Goal: Task Accomplishment & Management: Complete application form

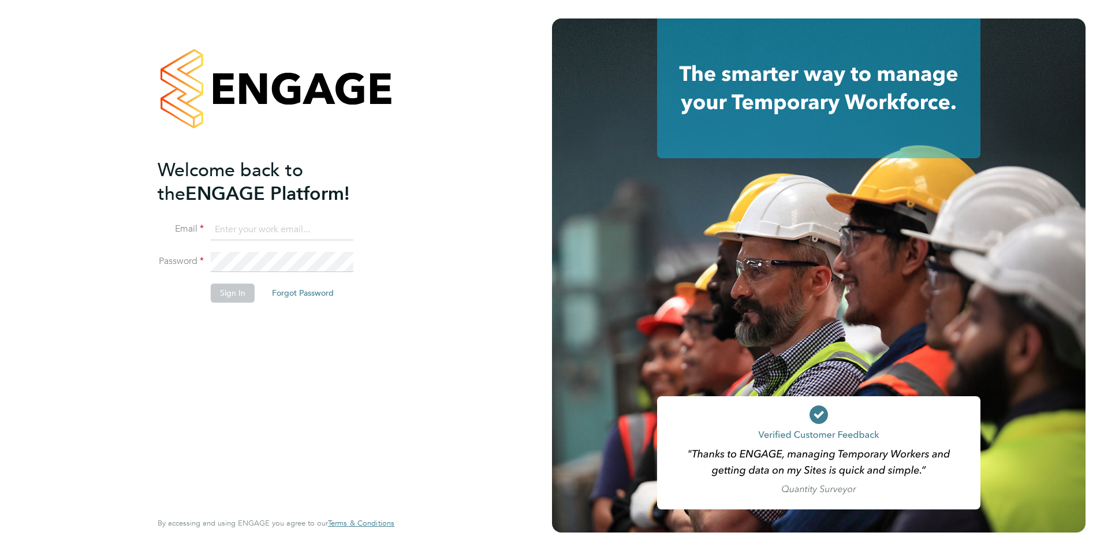
type input "martina@xede.co.uk"
click at [242, 249] on button "Sign In" at bounding box center [233, 293] width 44 height 18
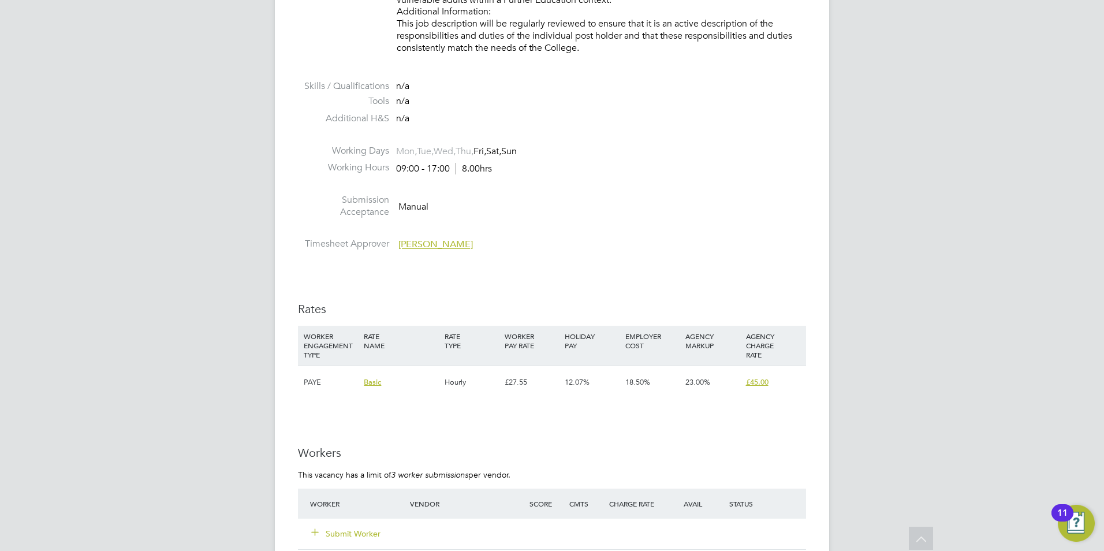
scroll to position [1675, 0]
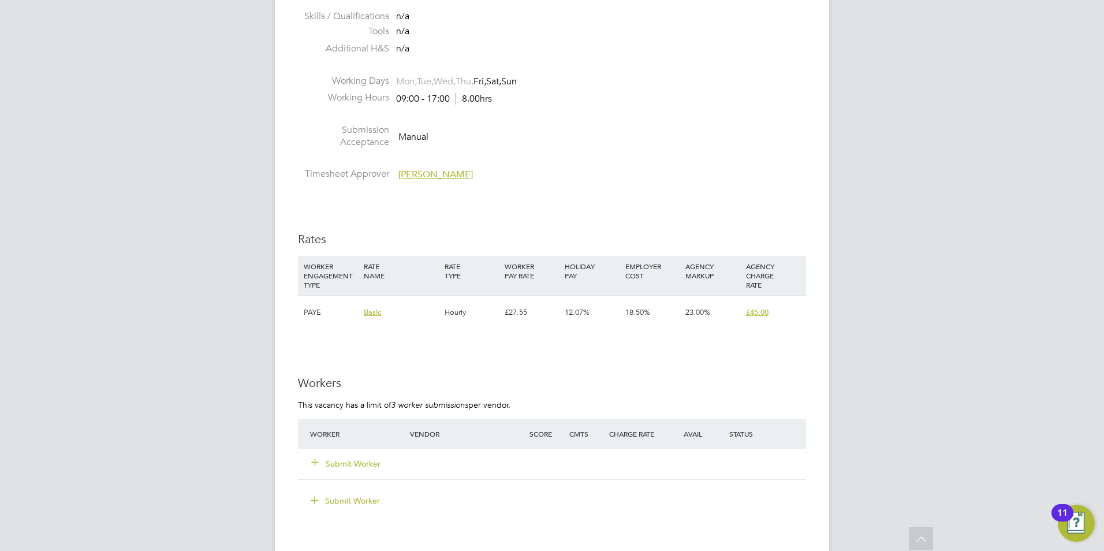
click at [367, 463] on button "Submit Worker" at bounding box center [346, 464] width 69 height 12
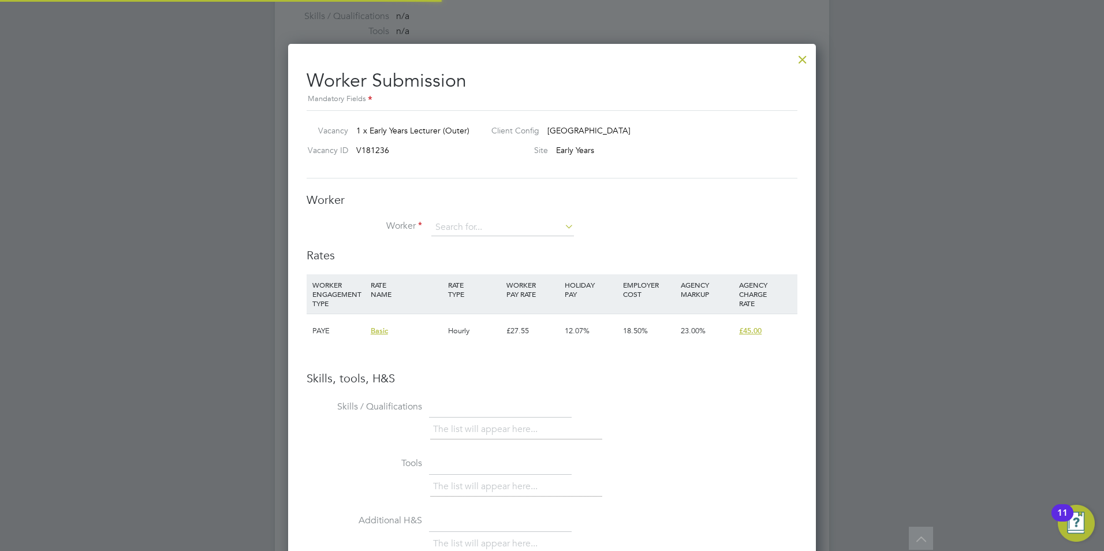
scroll to position [730, 528]
click at [461, 226] on input at bounding box center [502, 227] width 143 height 17
click at [484, 226] on input at bounding box center [502, 227] width 143 height 17
type input "A"
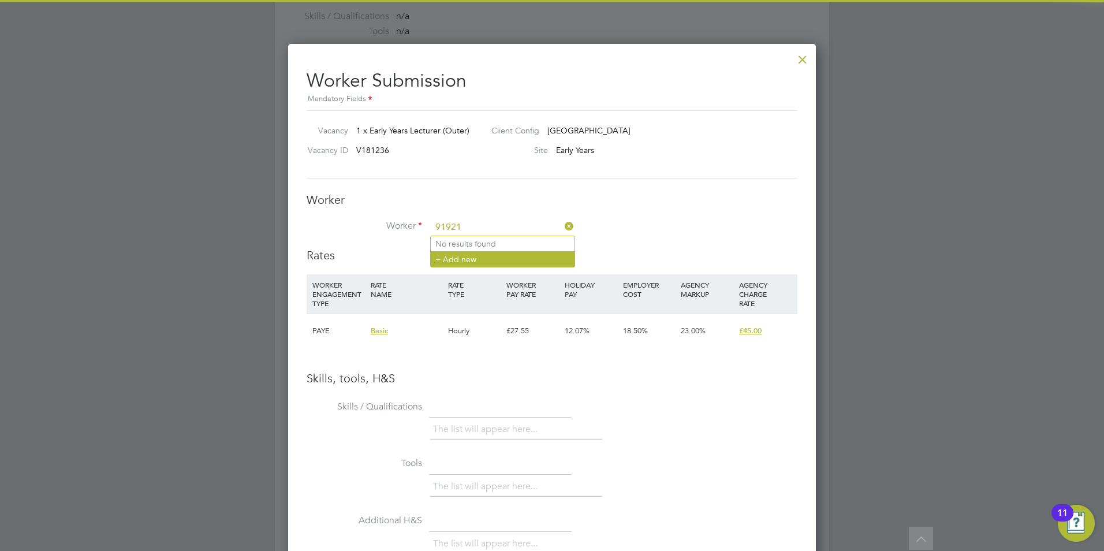
type input "91921"
click at [460, 256] on li "+ Add new" at bounding box center [503, 259] width 144 height 16
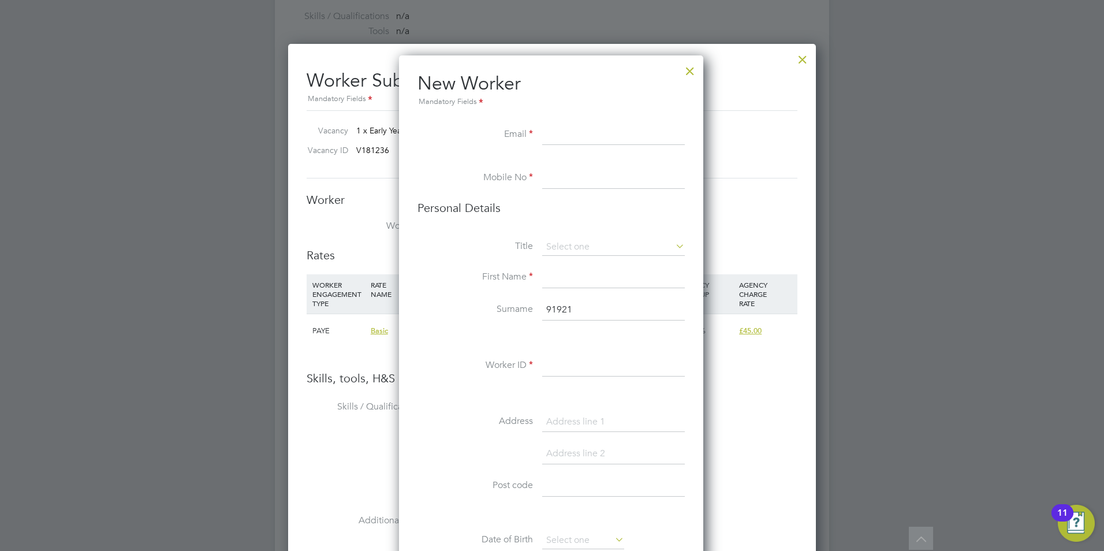
scroll to position [977, 306]
click at [577, 135] on input at bounding box center [613, 135] width 143 height 21
paste input "bsadedayo@yahoo.co.uk"
type input "bsadedayo@yahoo.co.uk"
drag, startPoint x: 554, startPoint y: 176, endPoint x: 44, endPoint y: 293, distance: 523.2
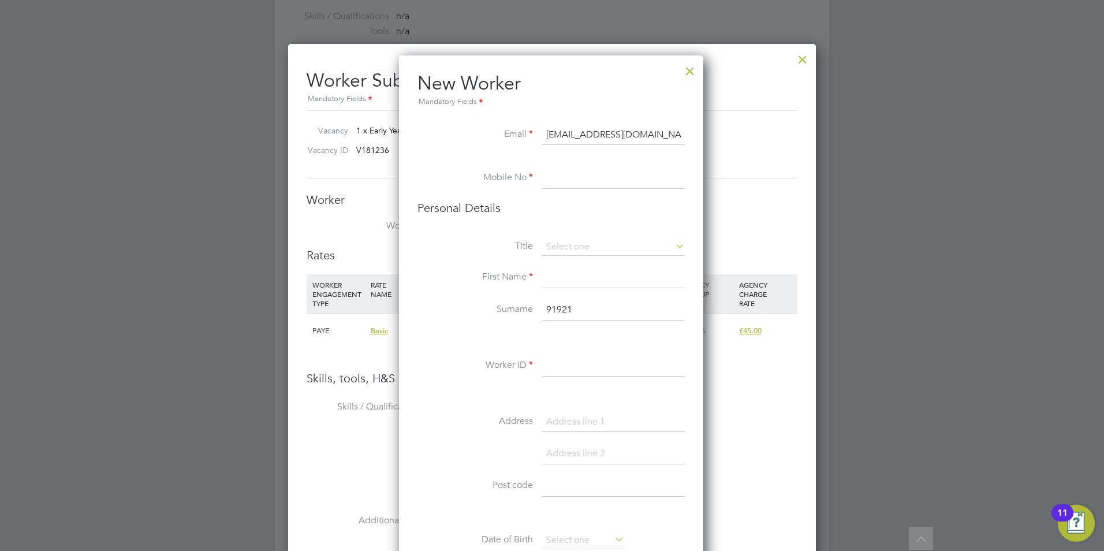
click at [554, 176] on input at bounding box center [613, 178] width 143 height 21
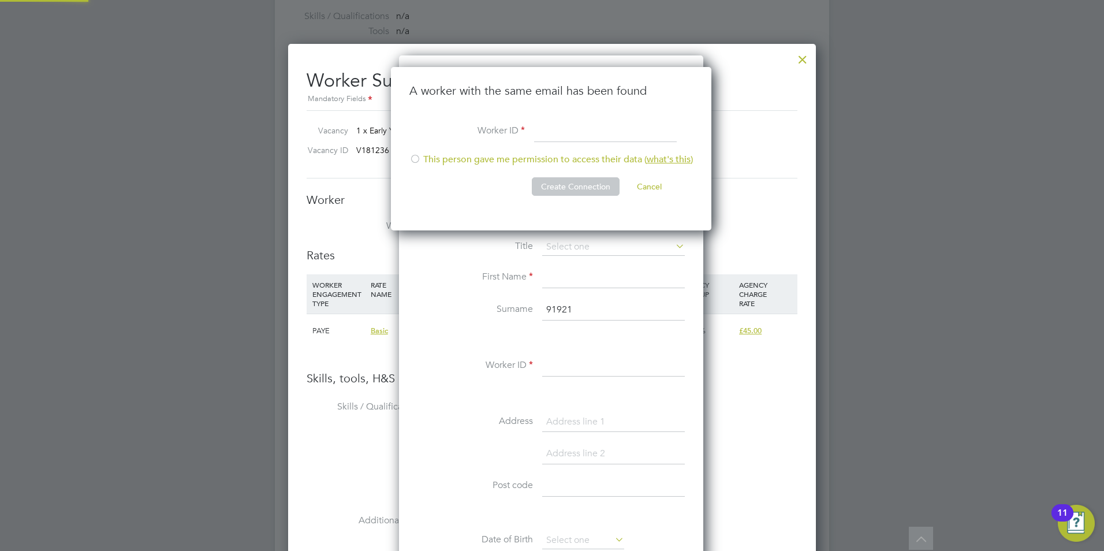
scroll to position [164, 322]
click at [540, 128] on input at bounding box center [605, 131] width 143 height 21
type input "91921"
click at [444, 155] on li "This person gave me permission to access their data ( what's this )" at bounding box center [551, 166] width 284 height 24
click at [556, 184] on button "Create Connection" at bounding box center [576, 186] width 88 height 18
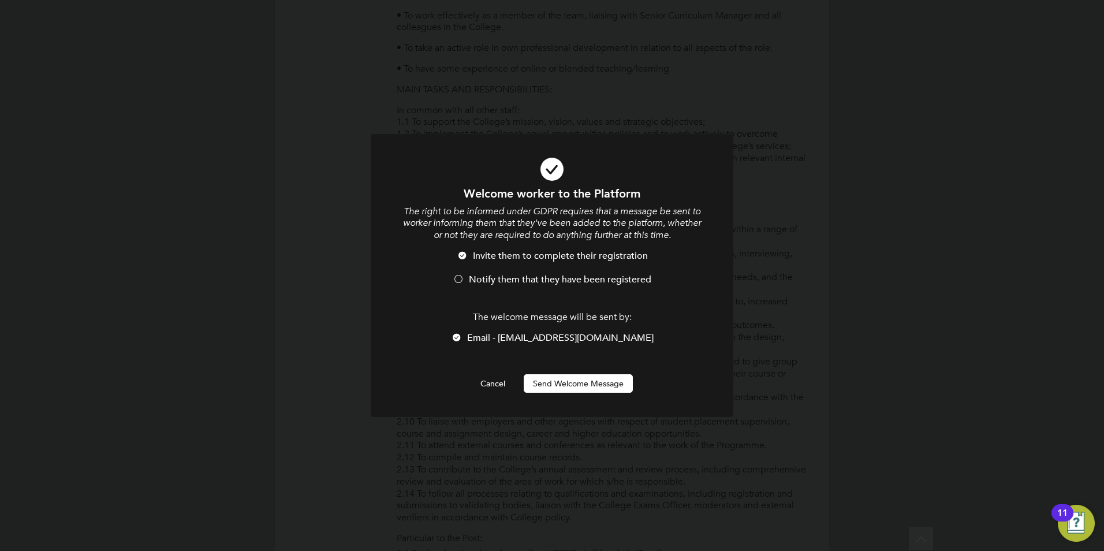
scroll to position [0, 0]
click at [543, 280] on span "Notify them that they have been registered" at bounding box center [560, 280] width 182 height 12
click at [564, 388] on button "Send Welcome Message" at bounding box center [578, 383] width 109 height 18
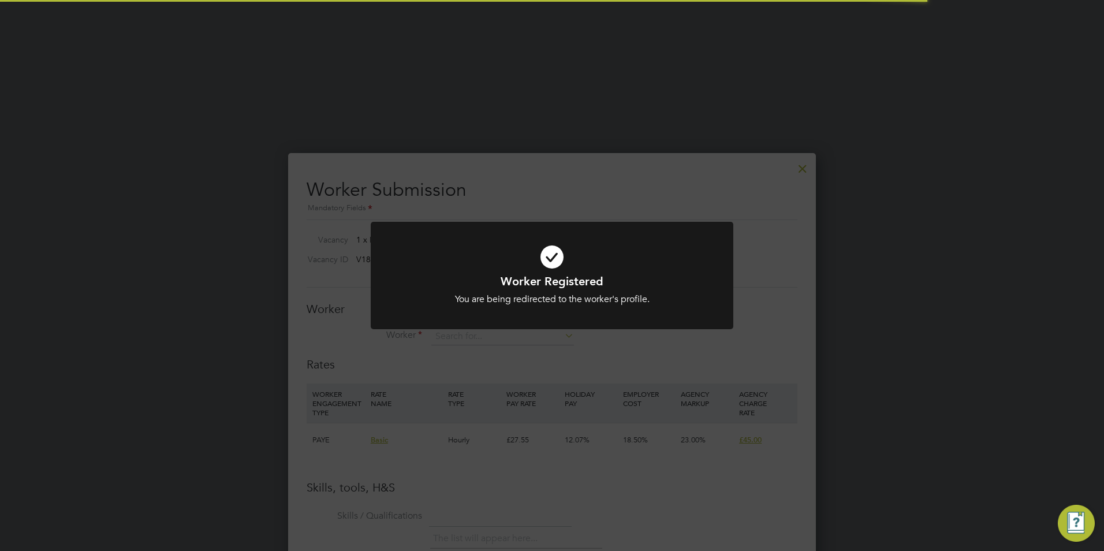
scroll to position [1675, 0]
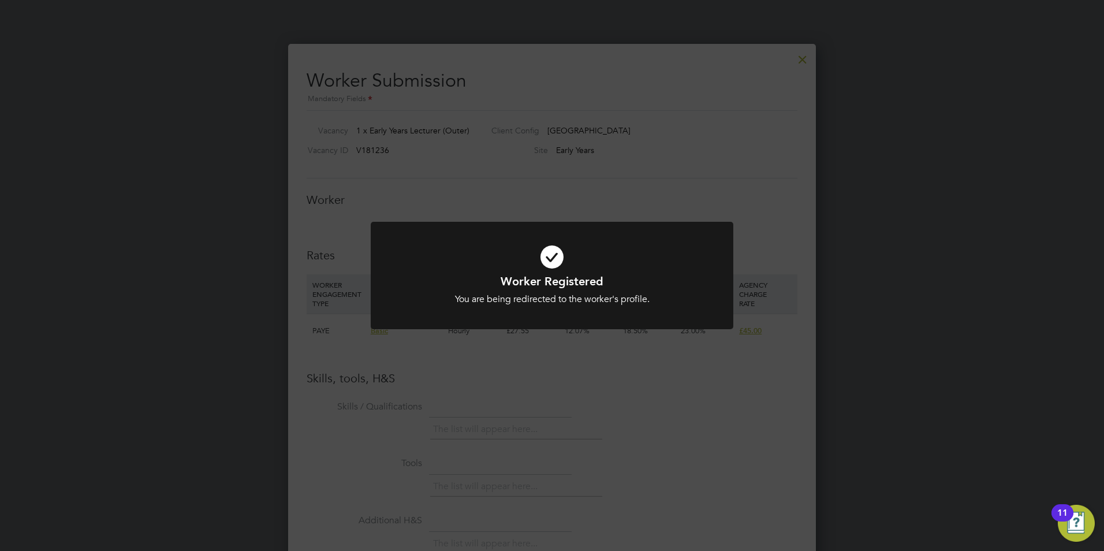
click at [751, 185] on div "Worker Registered You are being redirected to the worker's profile. Cancel Okay" at bounding box center [552, 275] width 1104 height 551
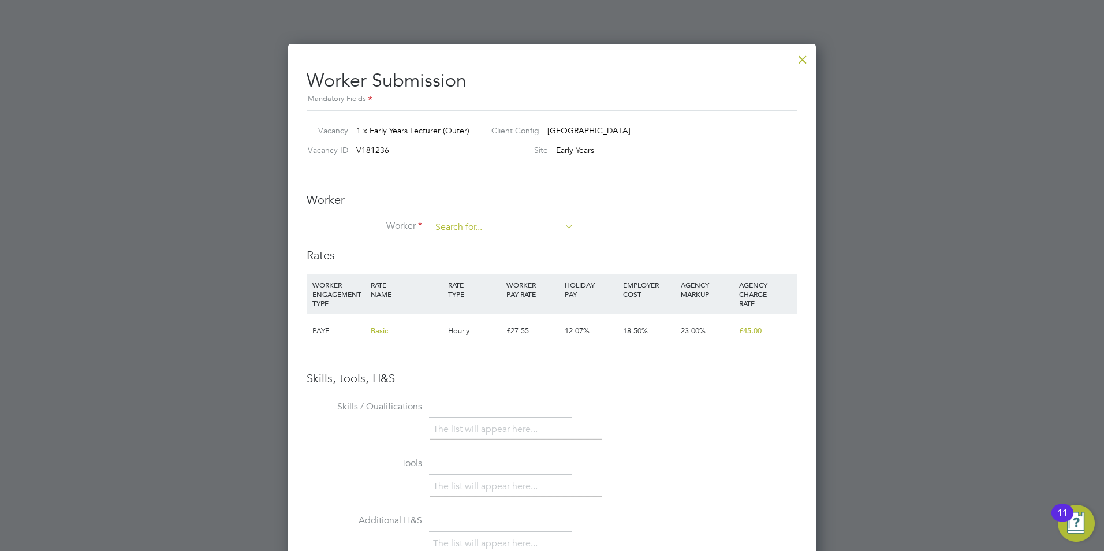
click at [453, 228] on input at bounding box center [502, 227] width 143 height 17
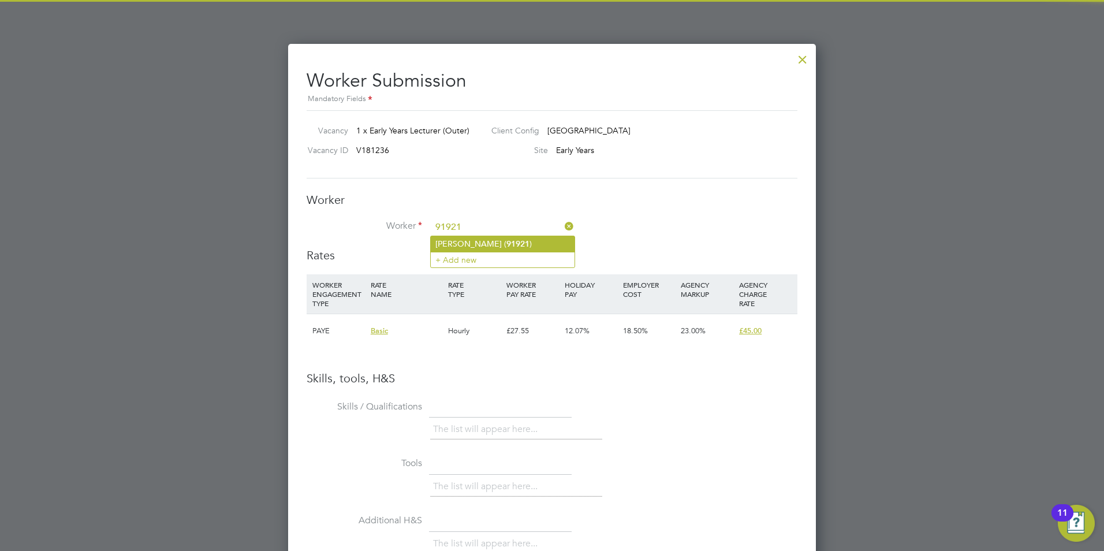
click at [448, 238] on li "Adebisi Adedayo ( 91921 )" at bounding box center [503, 244] width 144 height 16
type input "Adebisi Adedayo (91921)"
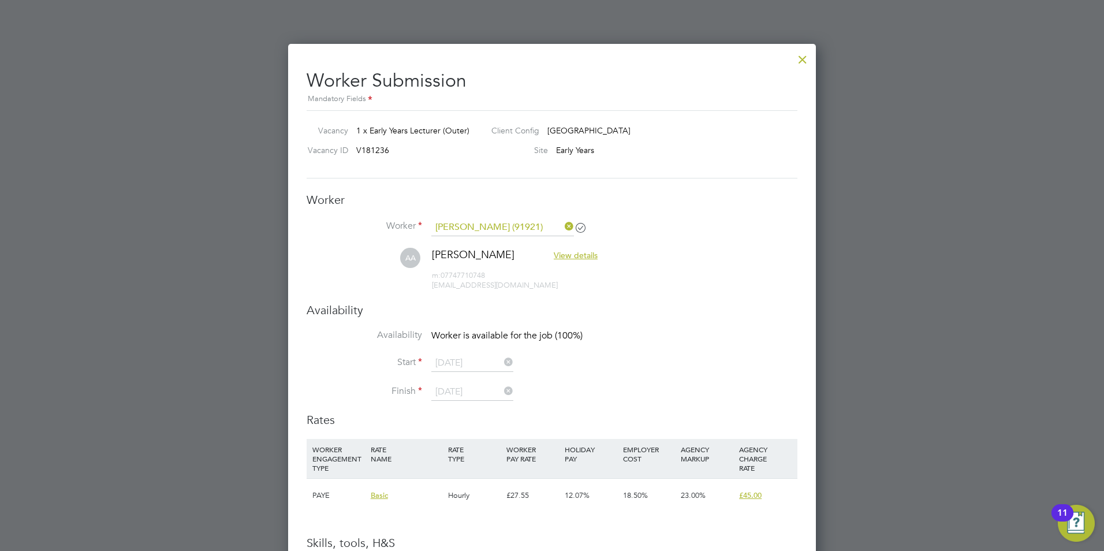
scroll to position [984, 528]
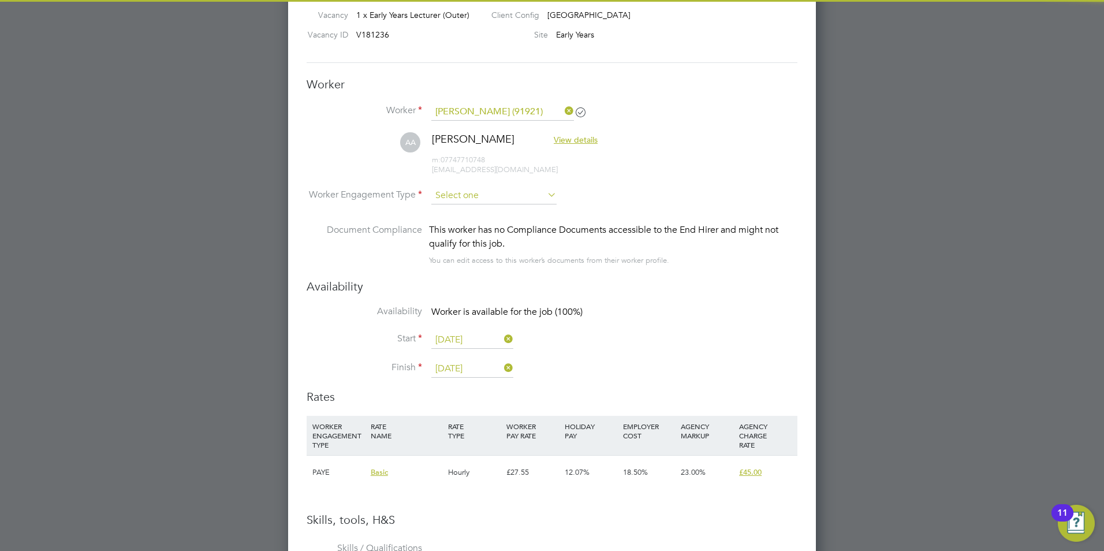
click at [496, 192] on input at bounding box center [493, 195] width 125 height 17
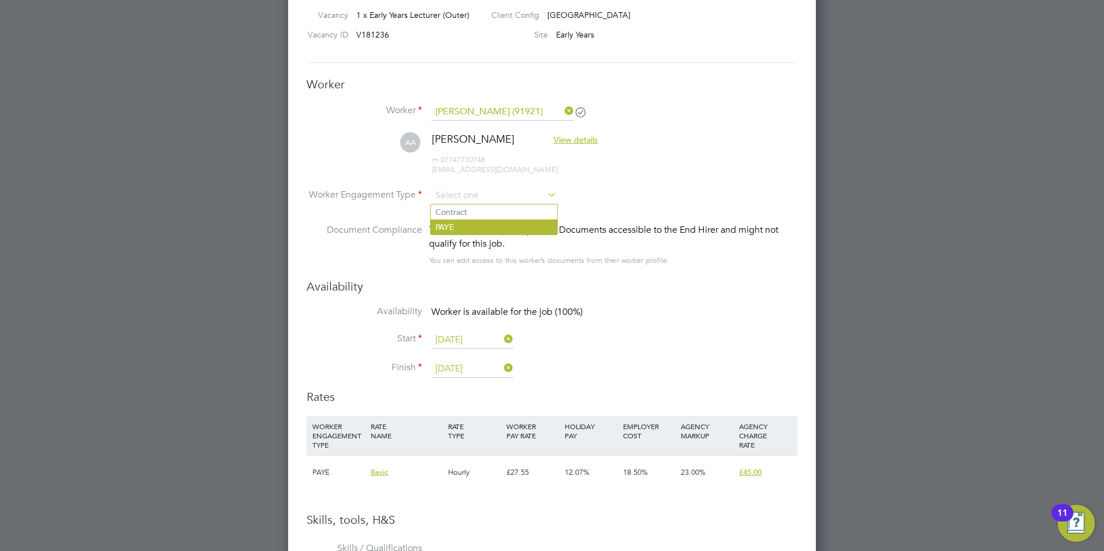
click at [446, 228] on li "PAYE" at bounding box center [494, 226] width 126 height 15
type input "PAYE"
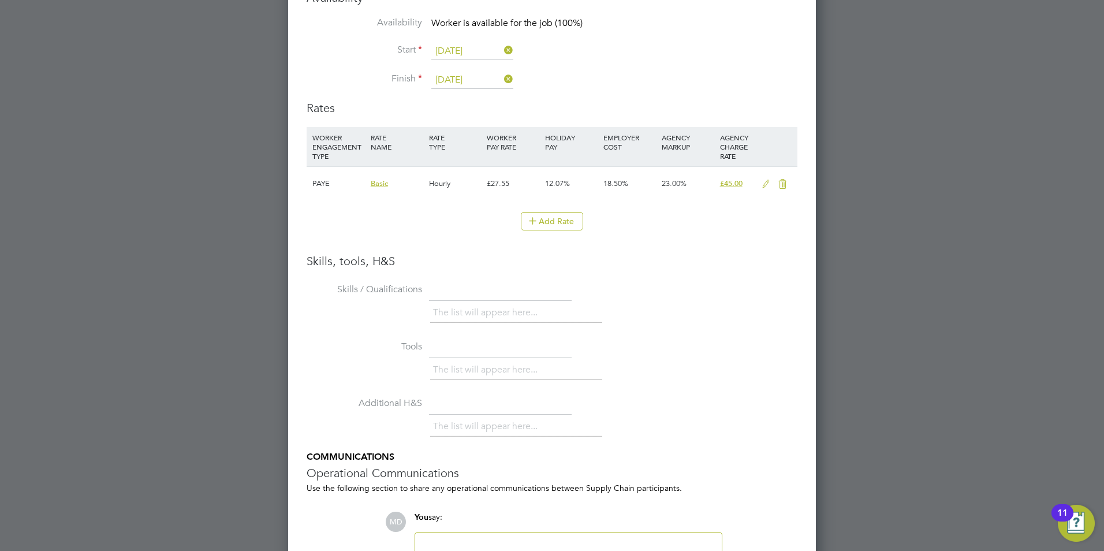
click at [764, 188] on icon at bounding box center [766, 184] width 14 height 9
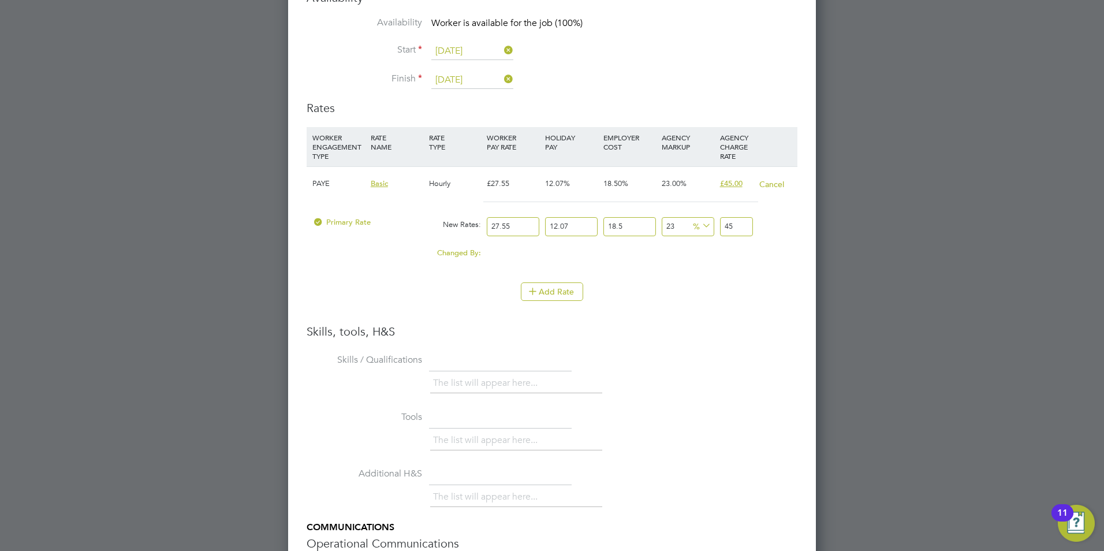
drag, startPoint x: 516, startPoint y: 224, endPoint x: 441, endPoint y: 200, distance: 78.7
click at [468, 217] on div "Primary Rate New Rates: 27.55 12.07 n/a 18.5 n/a 23 0 % 45" at bounding box center [552, 226] width 491 height 31
type input "2"
type input "3.26695257"
type input "29"
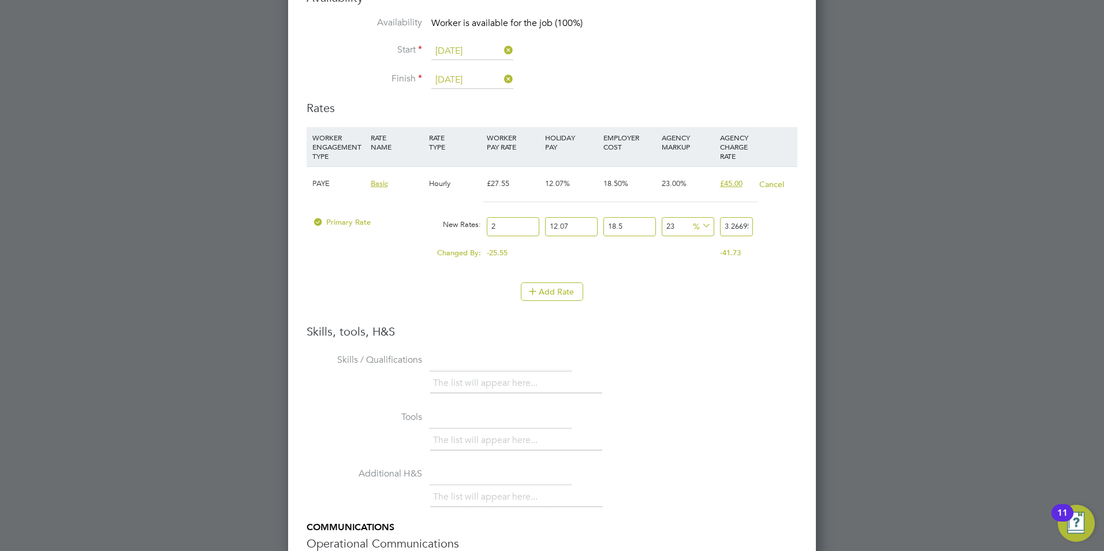
type input "47.370812265"
type input "2"
type input "3.26695257"
type input "3"
type input "4.900428855"
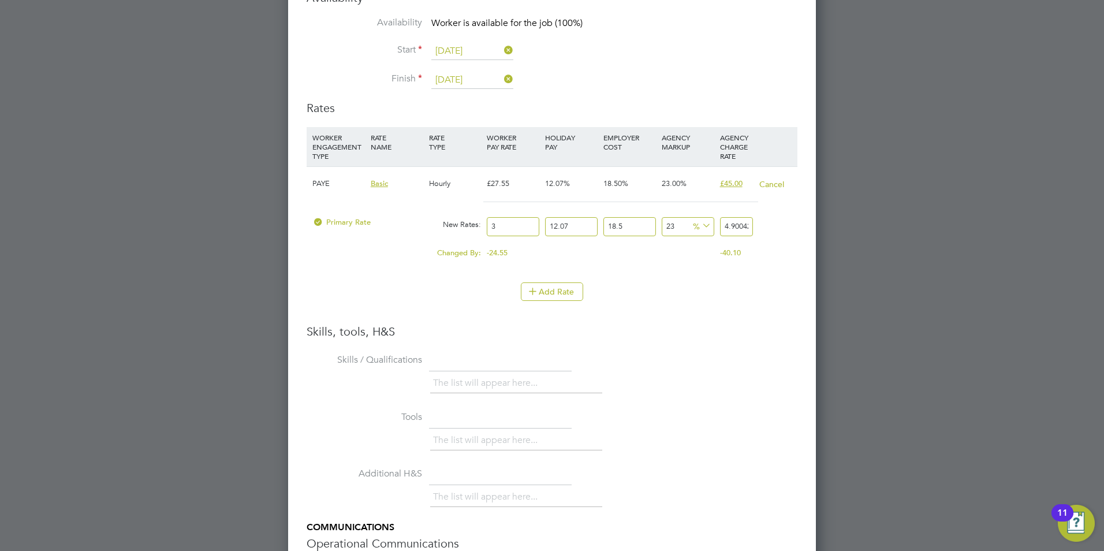
type input "30"
type input "49.00428855"
type input "3"
type input "4.900428855"
type input "2"
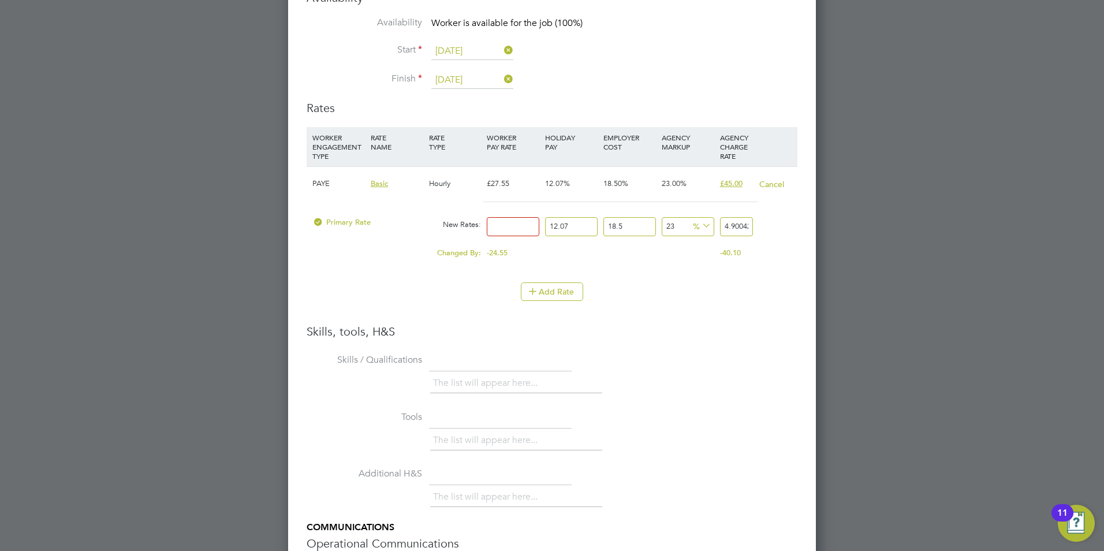
type input "3.26695257"
type input "28"
type input "45.73733598"
type input "2"
type input "3.26695257"
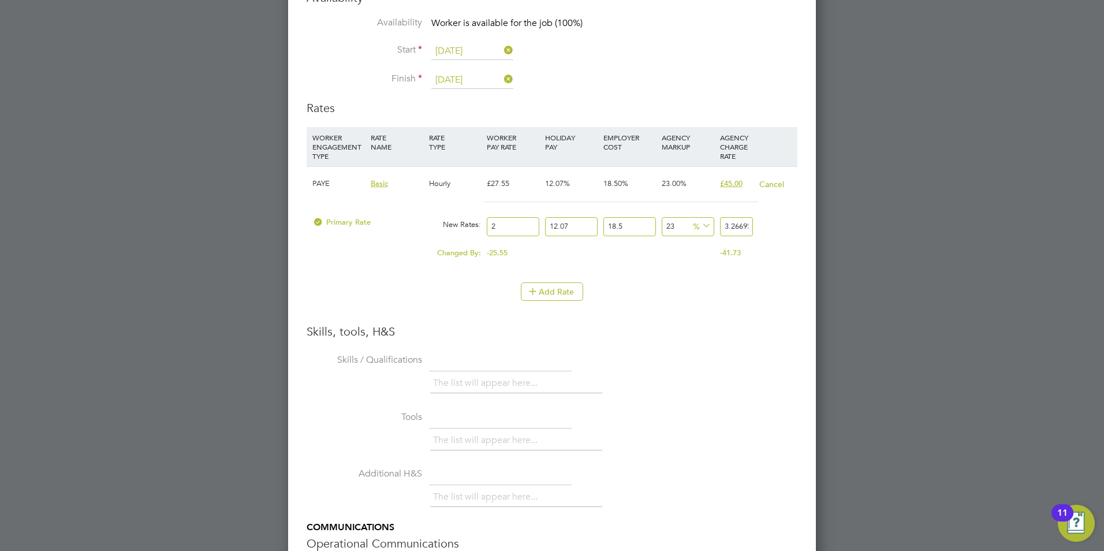
type input "28"
type input "45.73733598"
click at [665, 382] on div "The list will appear here..." at bounding box center [613, 384] width 367 height 23
click at [507, 223] on input "28" at bounding box center [513, 226] width 53 height 19
type input "2"
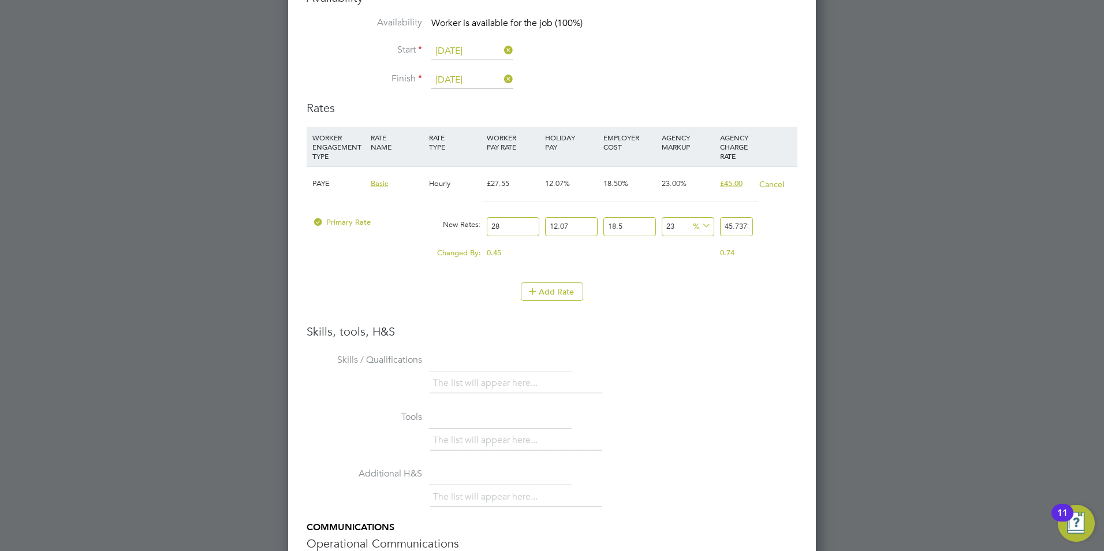
type input "3.26695257"
type input "29"
type input "47.370812265"
type input "29"
click at [705, 370] on li "Skills / Qualifications The list will appear here..." at bounding box center [552, 379] width 491 height 57
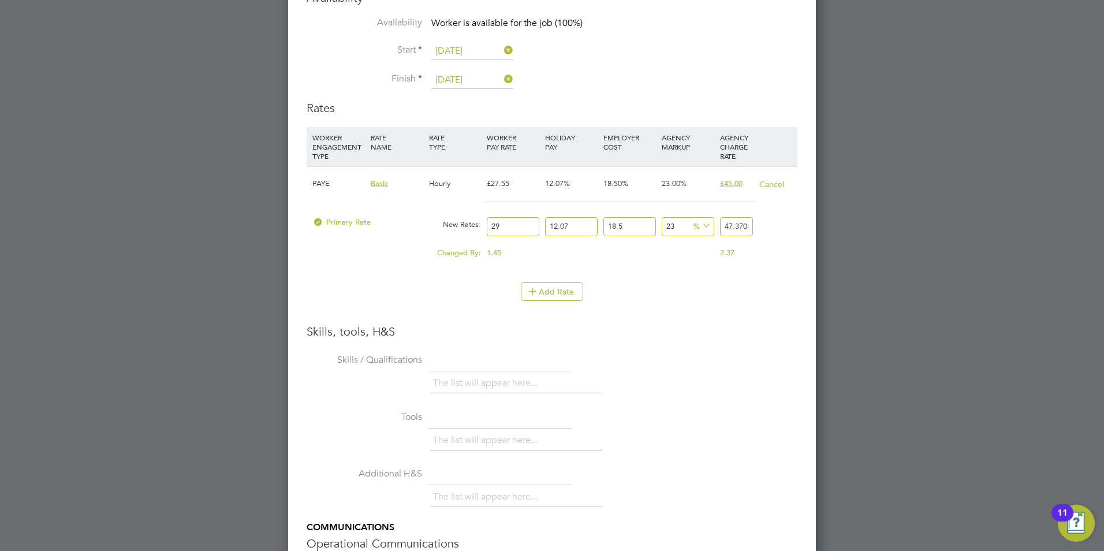
scroll to position [2254, 0]
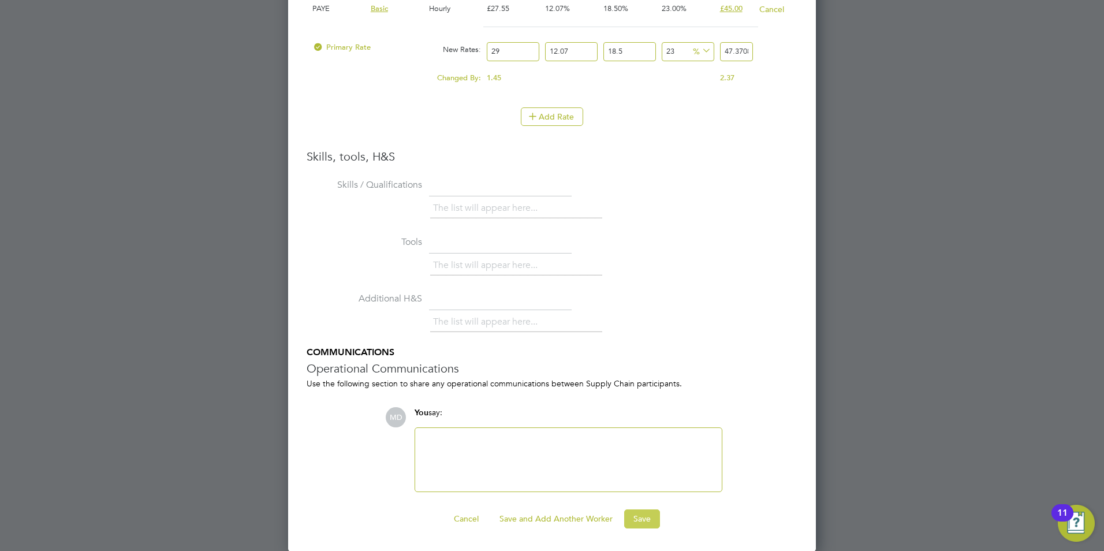
click at [643, 512] on button "Save" at bounding box center [642, 518] width 36 height 18
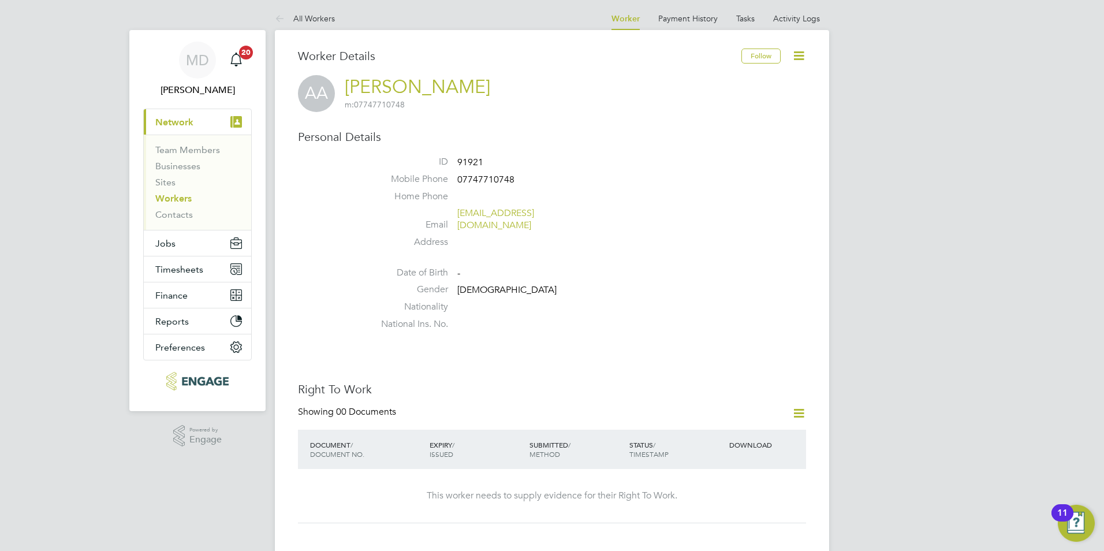
scroll to position [0, 0]
click at [179, 244] on button "Jobs" at bounding box center [197, 245] width 107 height 25
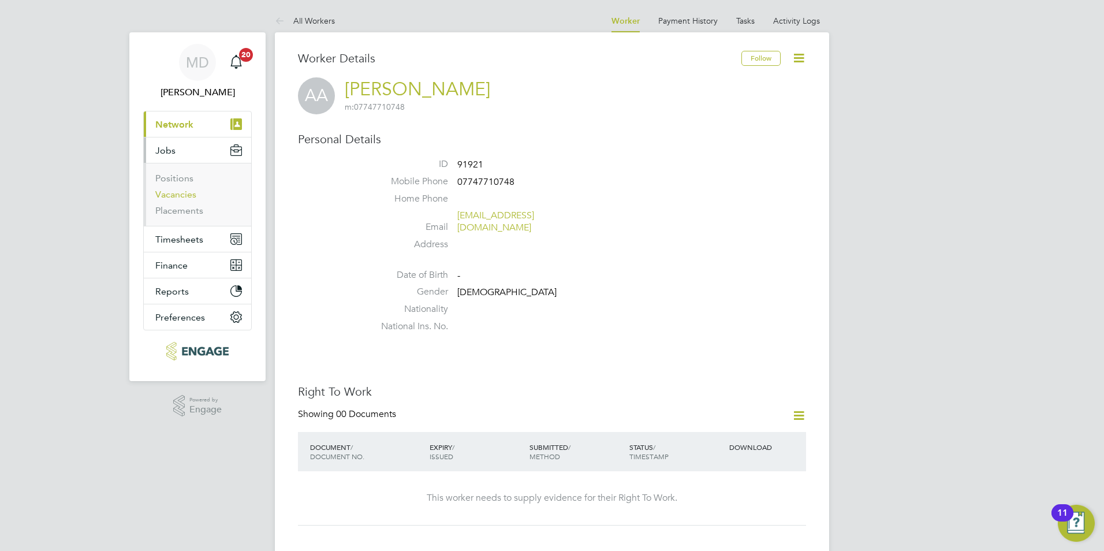
click at [175, 195] on link "Vacancies" at bounding box center [175, 194] width 41 height 11
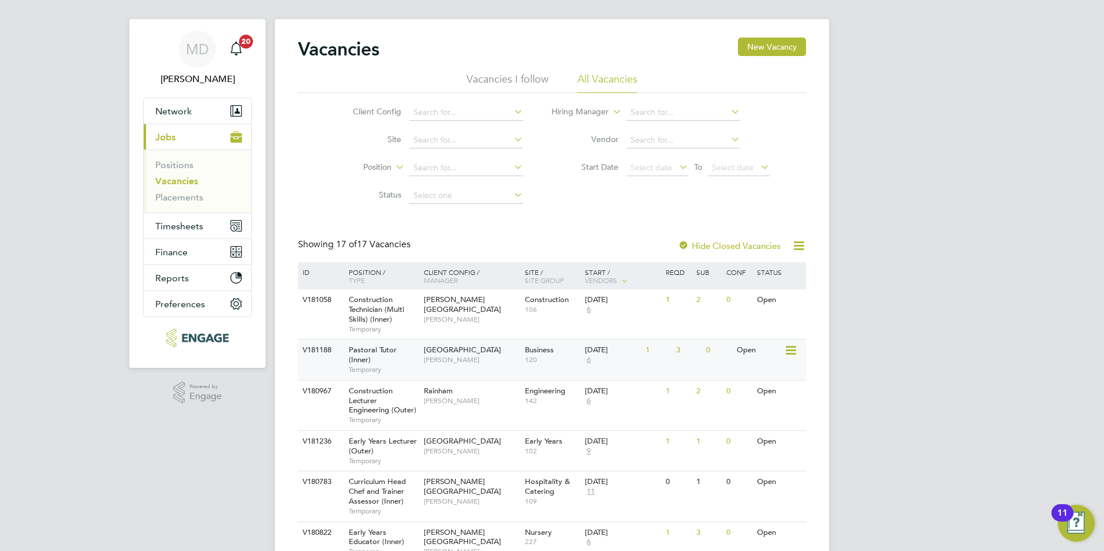
scroll to position [58, 0]
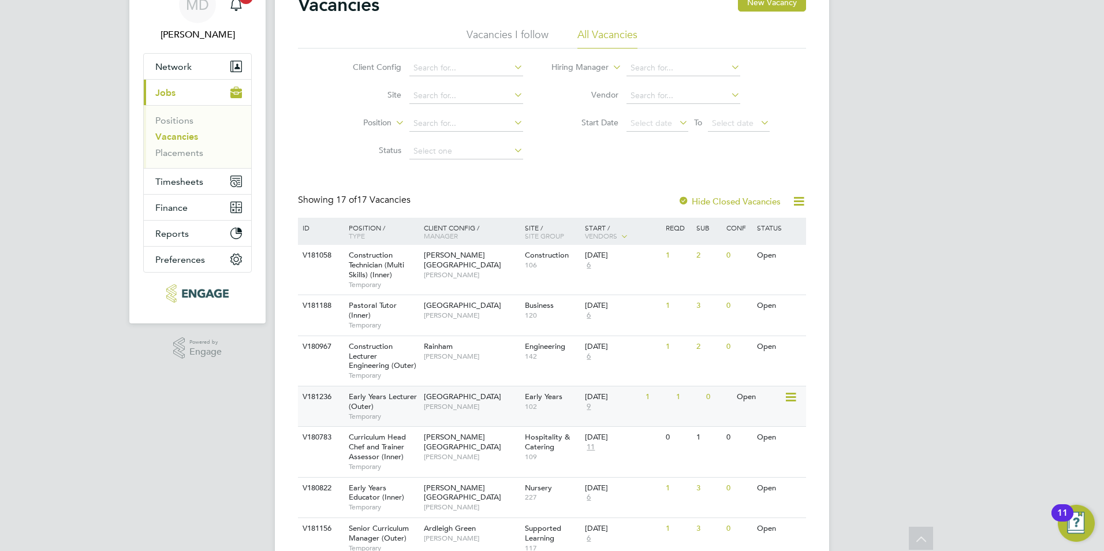
click at [502, 420] on div "V181236 Early Years Lecturer (Outer) Temporary Epping Forest Campus Carolina Ca…" at bounding box center [552, 406] width 508 height 40
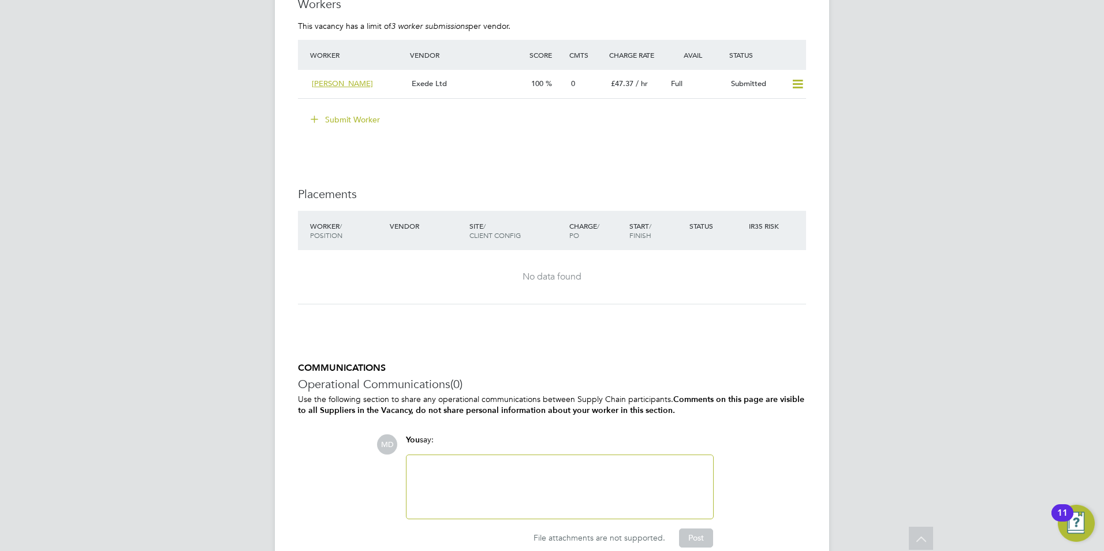
scroll to position [1992, 0]
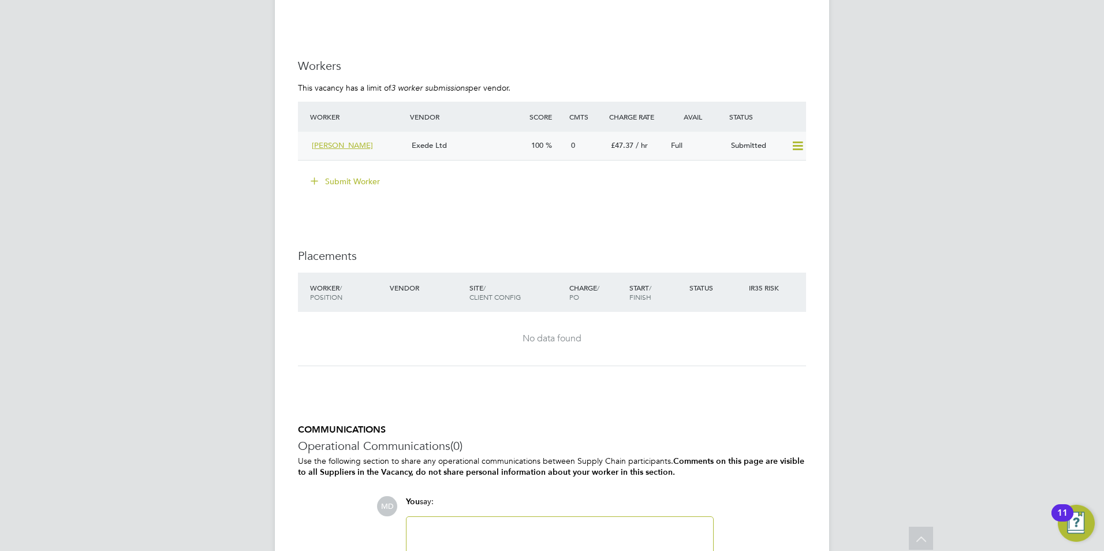
click at [487, 149] on div "Exede Ltd" at bounding box center [467, 145] width 120 height 19
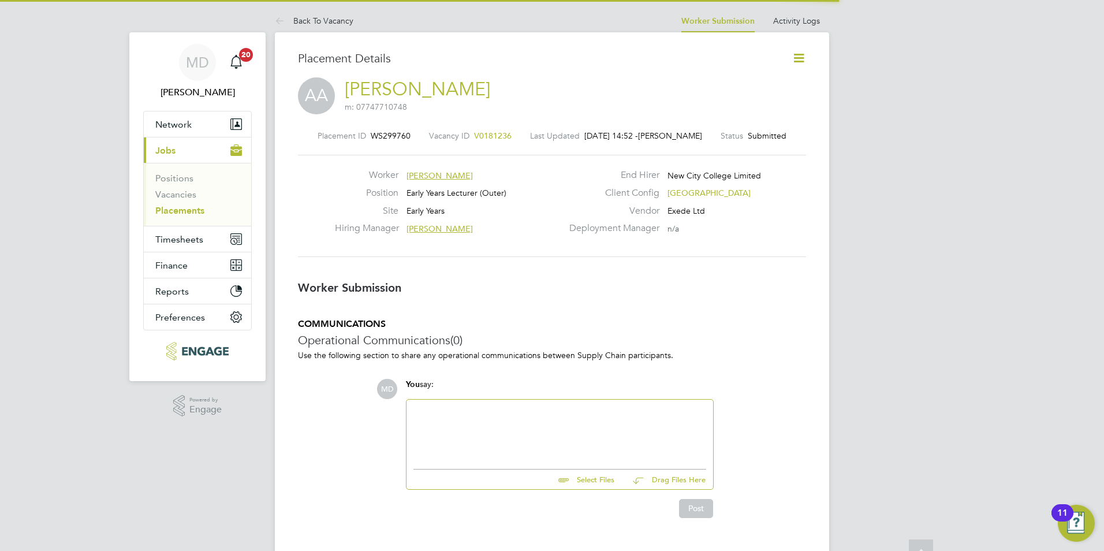
scroll to position [6, 6]
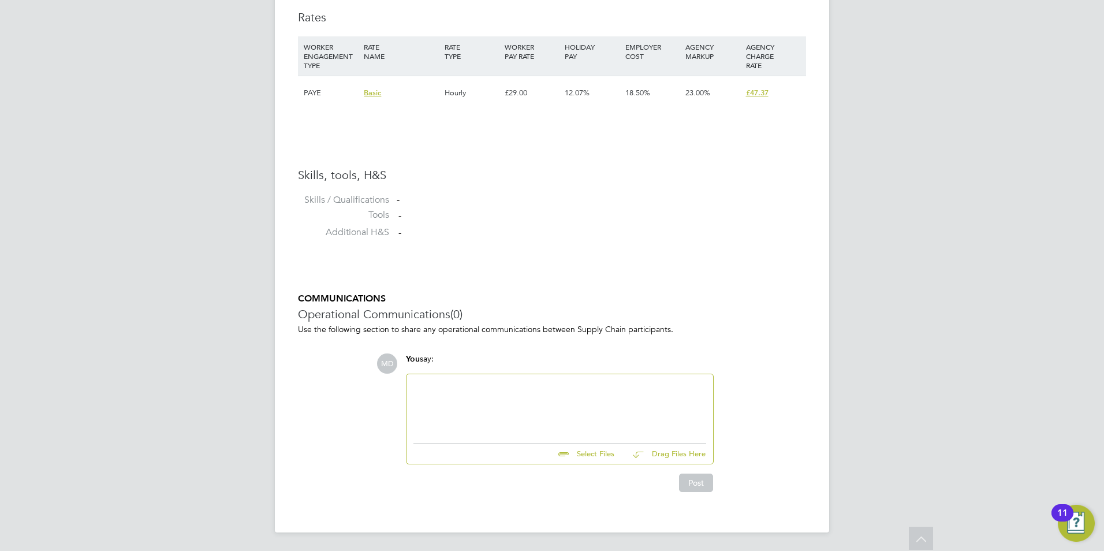
click at [476, 392] on div at bounding box center [559, 406] width 293 height 50
click at [463, 387] on div "Key" at bounding box center [559, 406] width 293 height 50
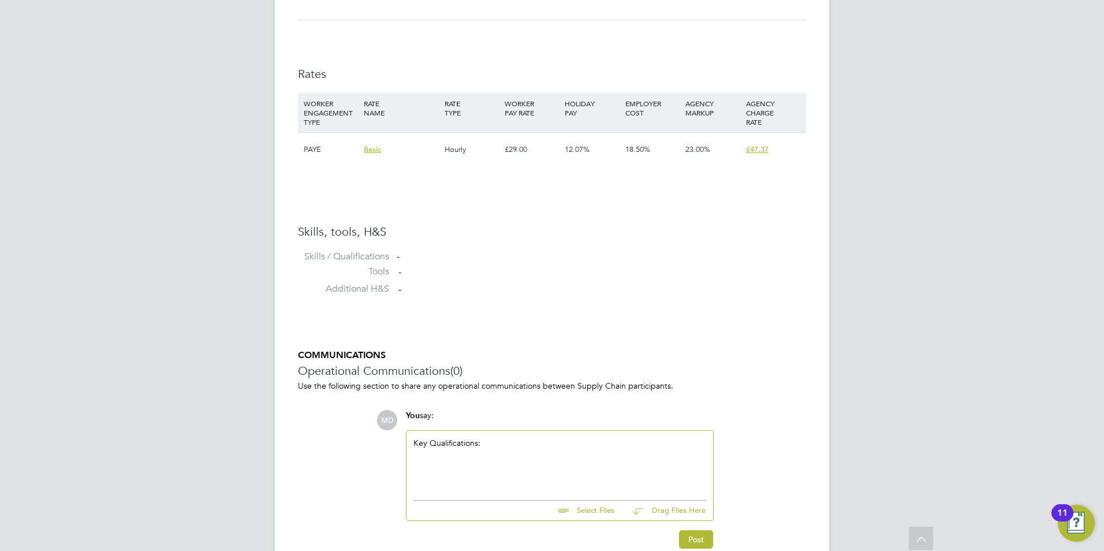
click at [422, 457] on div at bounding box center [559, 453] width 293 height 10
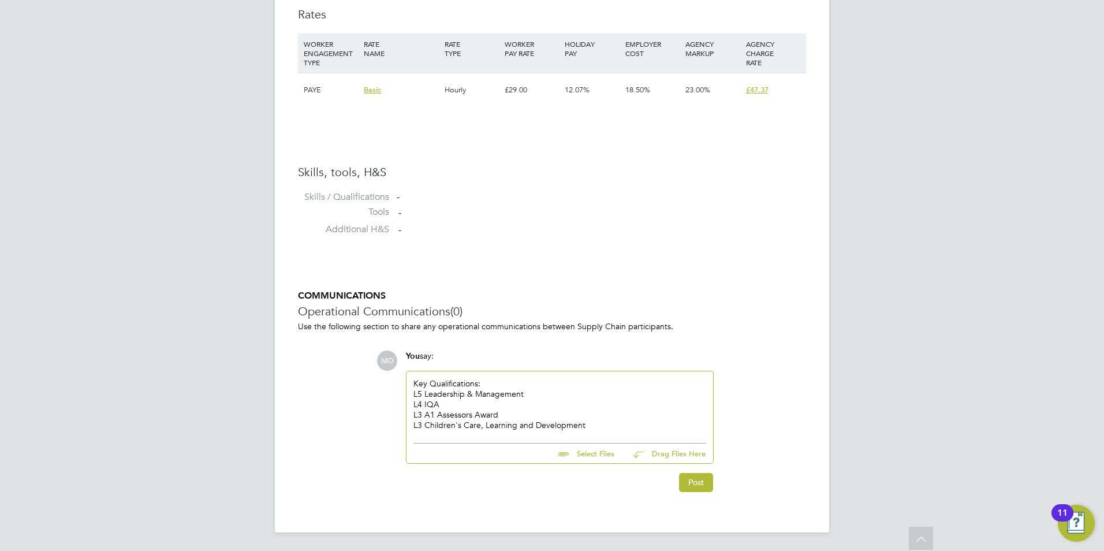
scroll to position [790, 0]
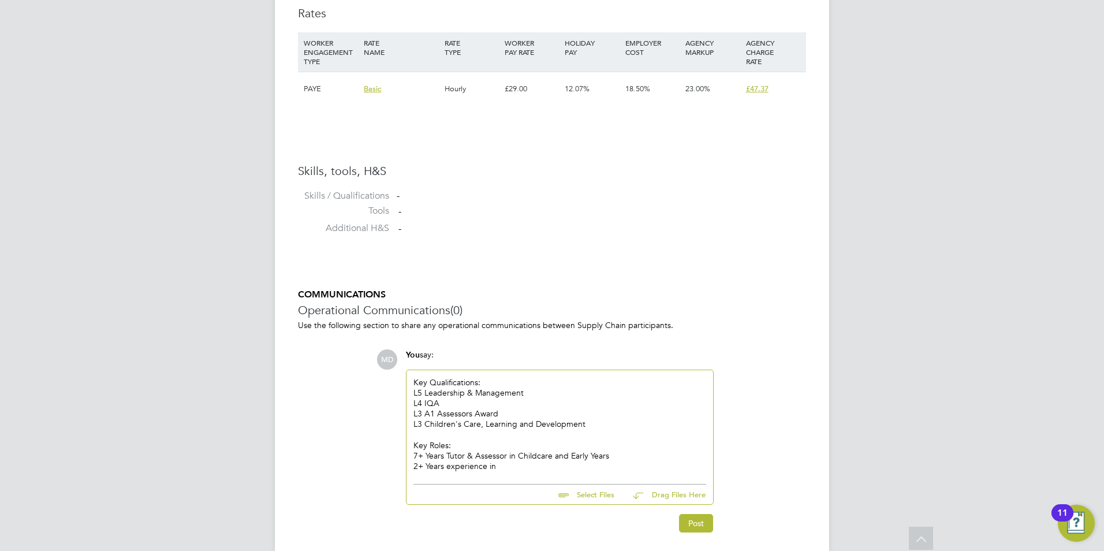
click at [549, 464] on div "2+ Years experience in" at bounding box center [559, 466] width 293 height 10
click at [584, 468] on div "2+ Years experience in T Levels" at bounding box center [559, 466] width 293 height 10
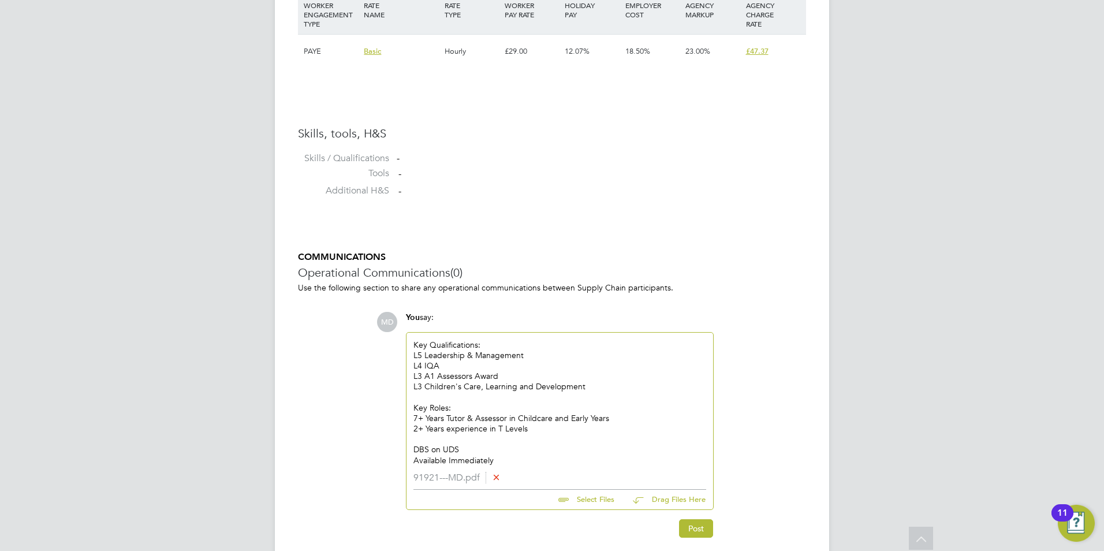
scroll to position [874, 0]
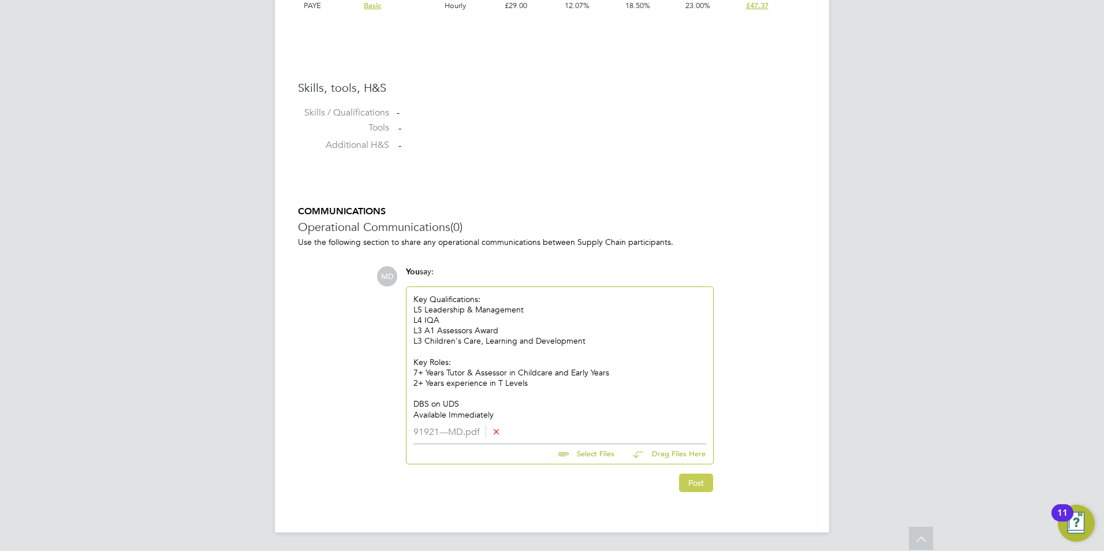
click at [696, 488] on button "Post" at bounding box center [696, 483] width 34 height 18
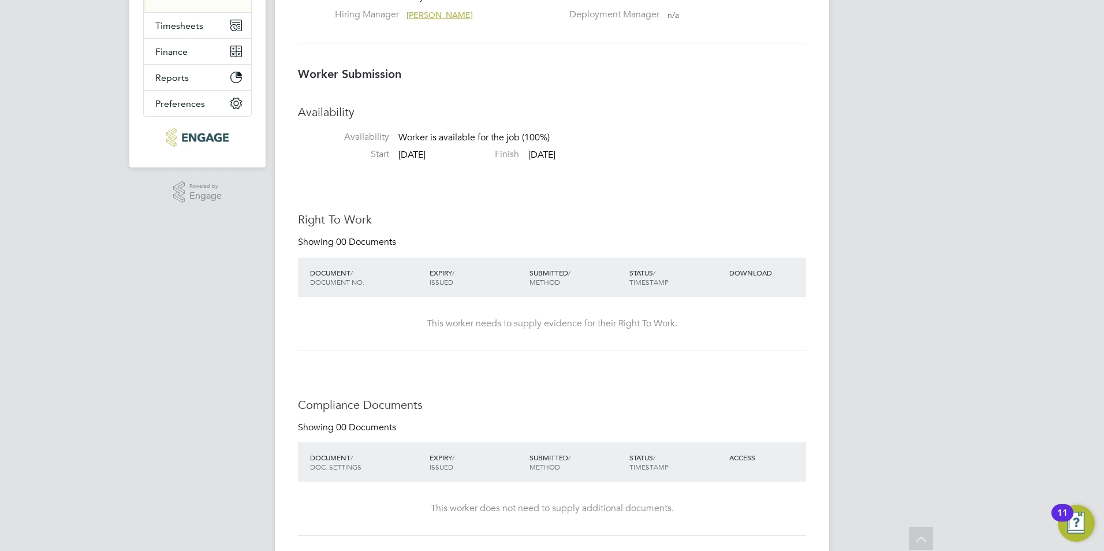
scroll to position [0, 0]
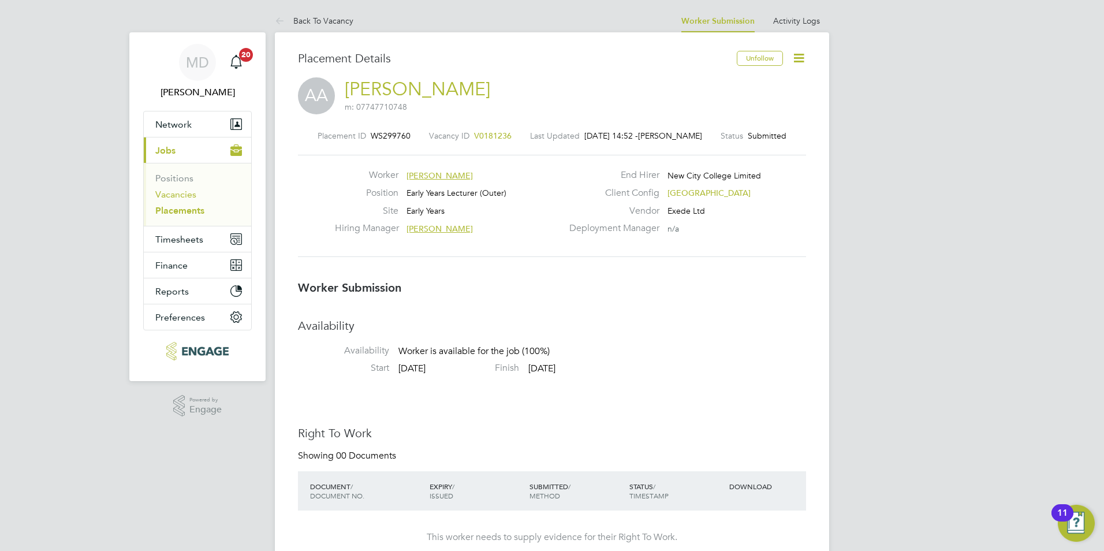
click at [180, 192] on link "Vacancies" at bounding box center [175, 194] width 41 height 11
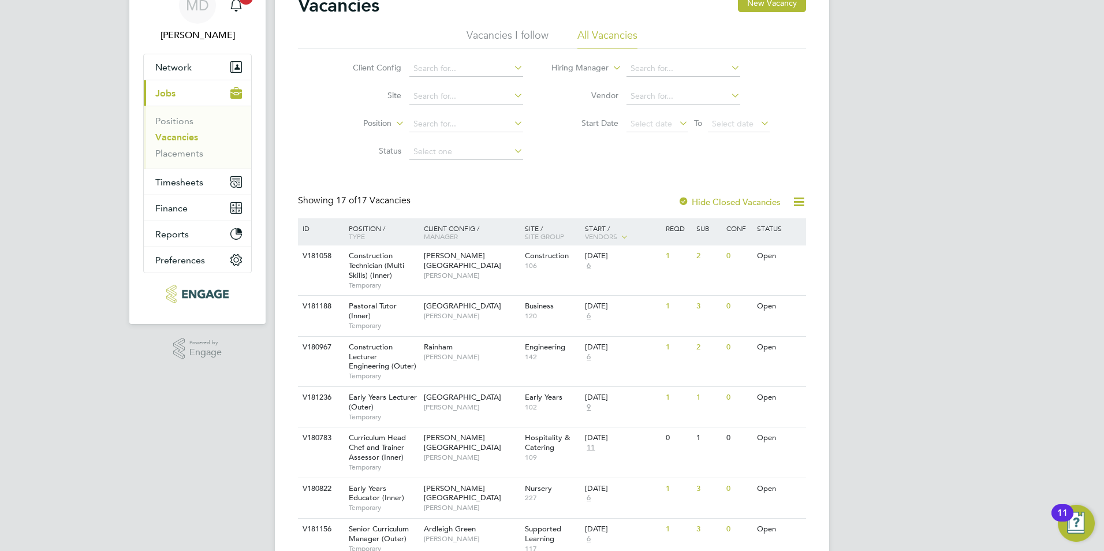
scroll to position [58, 0]
click at [501, 416] on div "Epping Forest Campus Carolina Cadete Borges" at bounding box center [471, 401] width 101 height 30
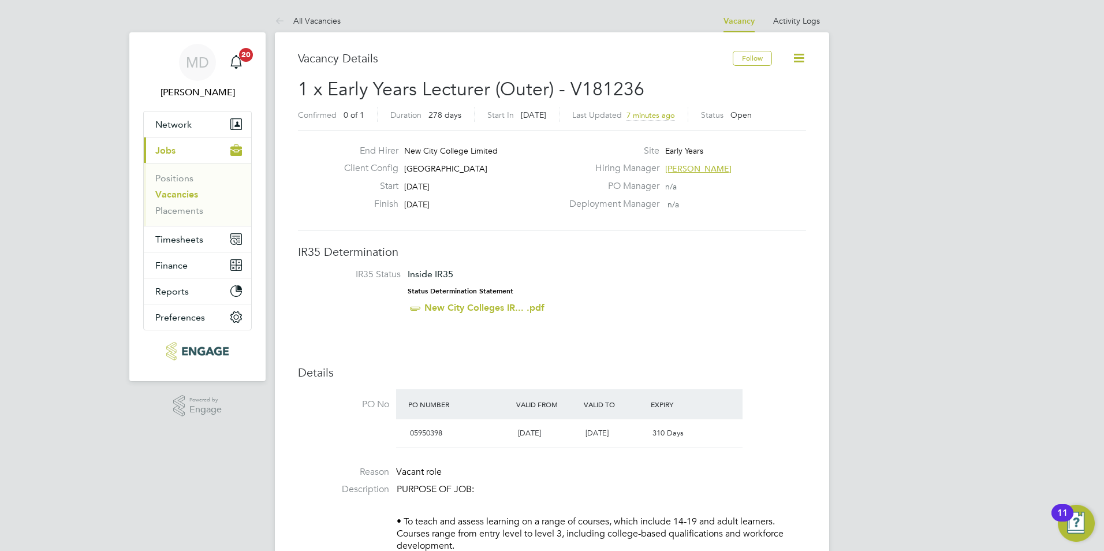
click at [182, 194] on link "Vacancies" at bounding box center [176, 194] width 43 height 11
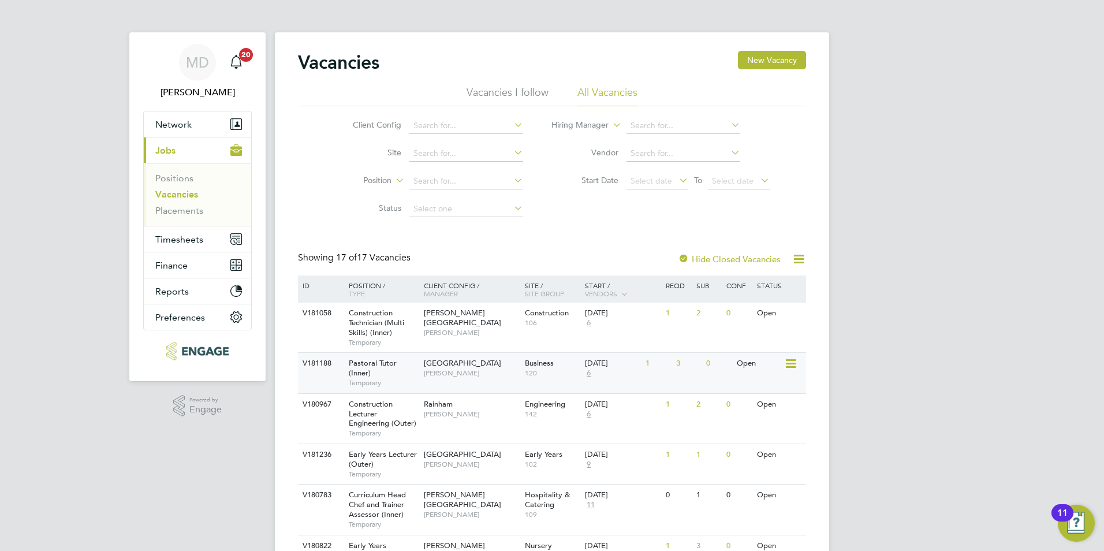
click at [389, 371] on div "Pastoral Tutor (Inner) Temporary" at bounding box center [380, 373] width 81 height 40
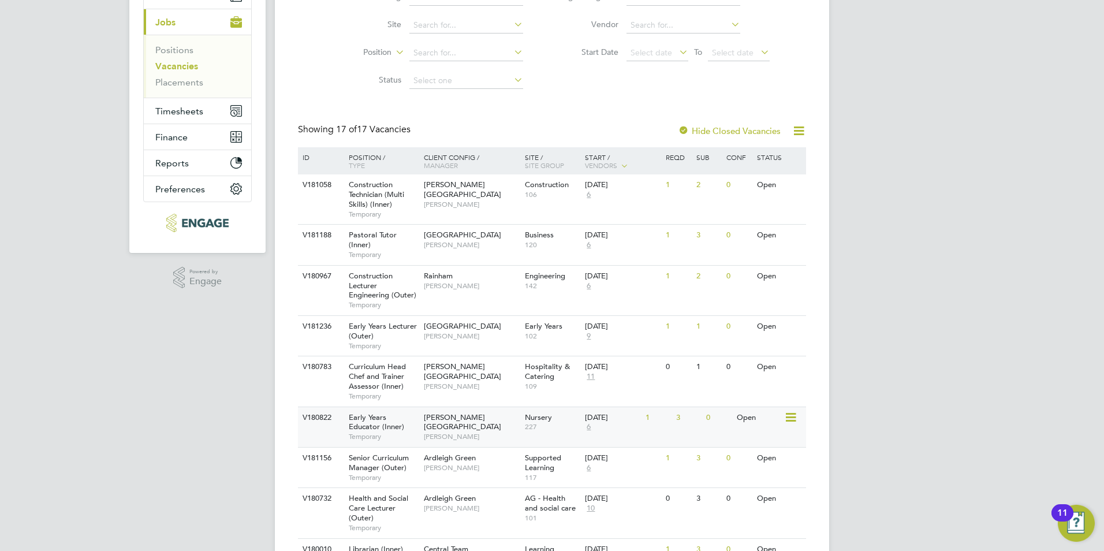
scroll to position [173, 0]
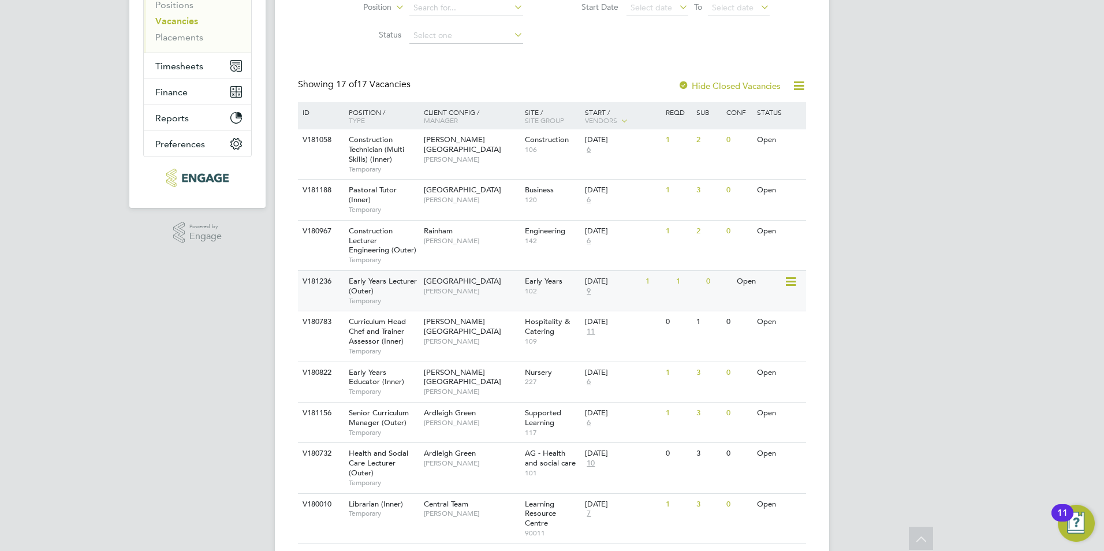
click at [504, 292] on span "[PERSON_NAME]" at bounding box center [471, 290] width 95 height 9
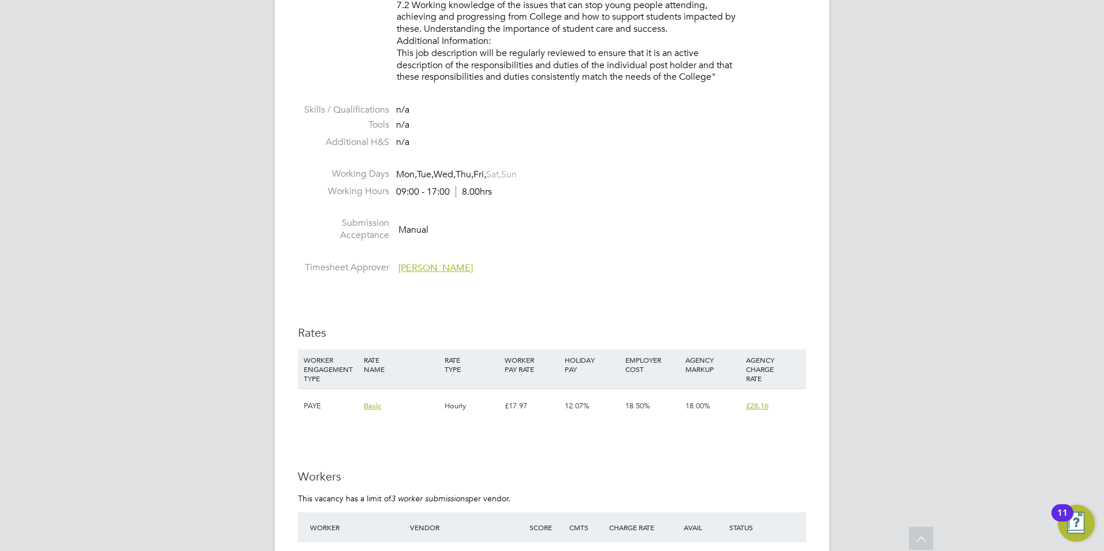
scroll to position [1790, 0]
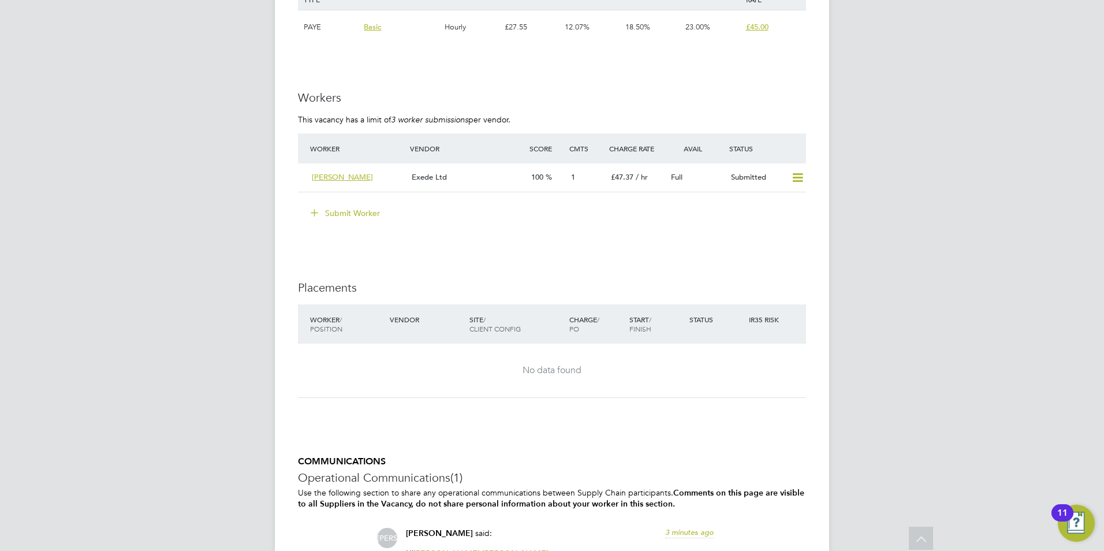
scroll to position [1906, 0]
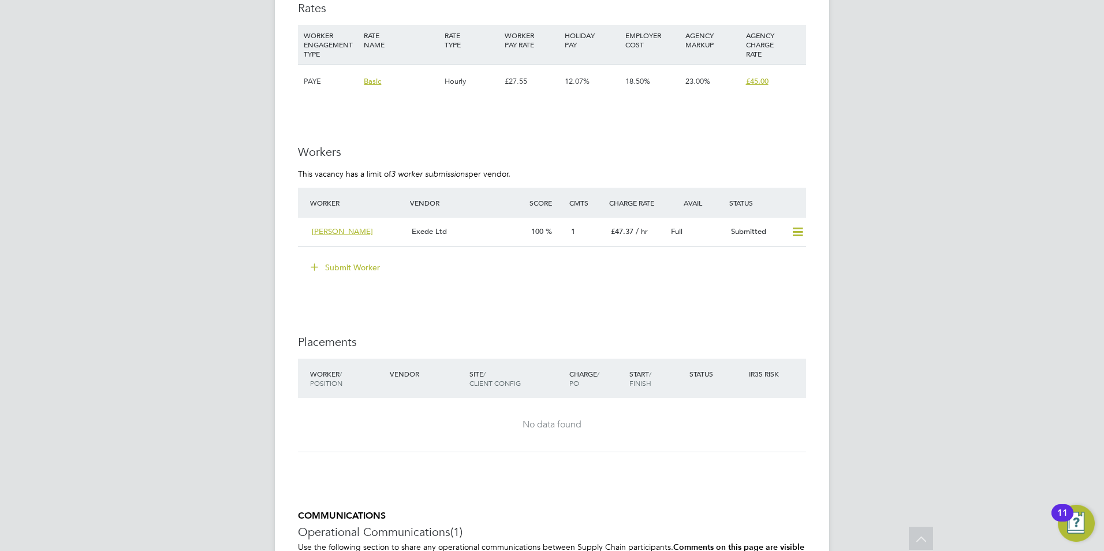
click at [332, 267] on button "Submit Worker" at bounding box center [346, 267] width 87 height 18
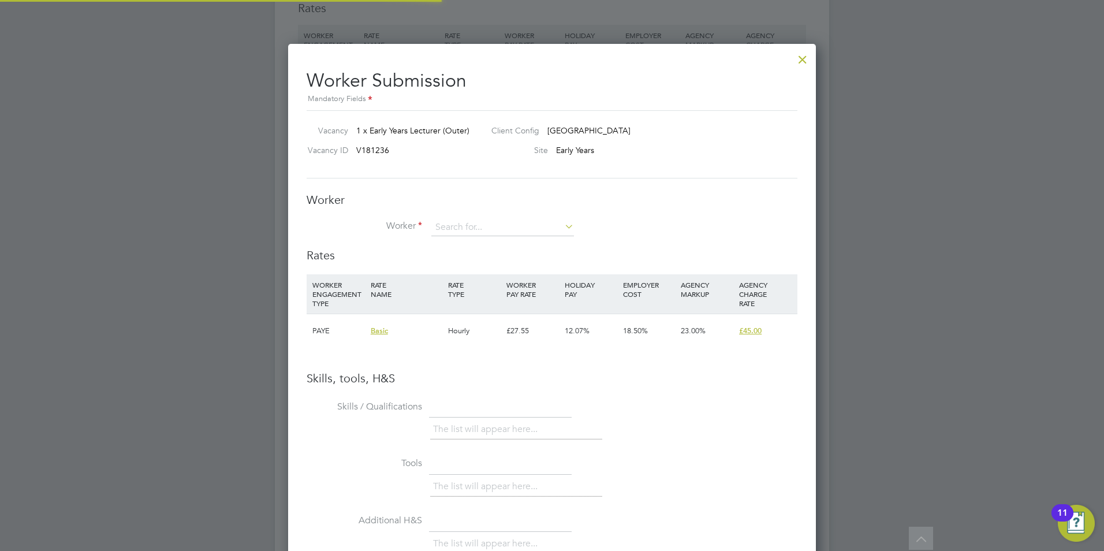
scroll to position [730, 528]
click at [465, 220] on input at bounding box center [502, 227] width 143 height 17
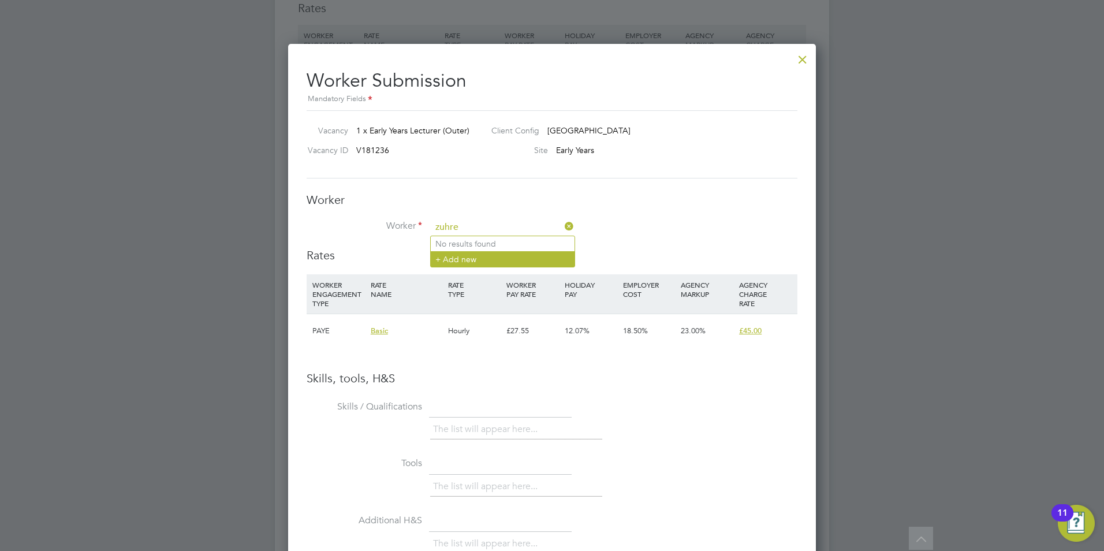
type input "zuhre"
click at [460, 259] on li "+ Add new" at bounding box center [503, 259] width 144 height 16
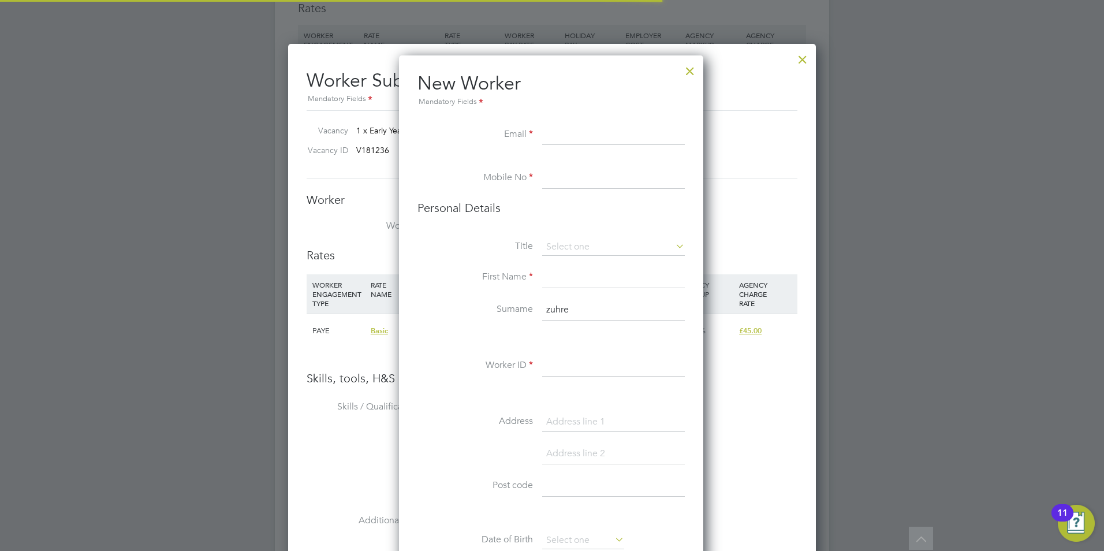
scroll to position [977, 306]
click at [575, 137] on input at bounding box center [613, 135] width 143 height 21
paste input "zuhre.m@hotmail.com"
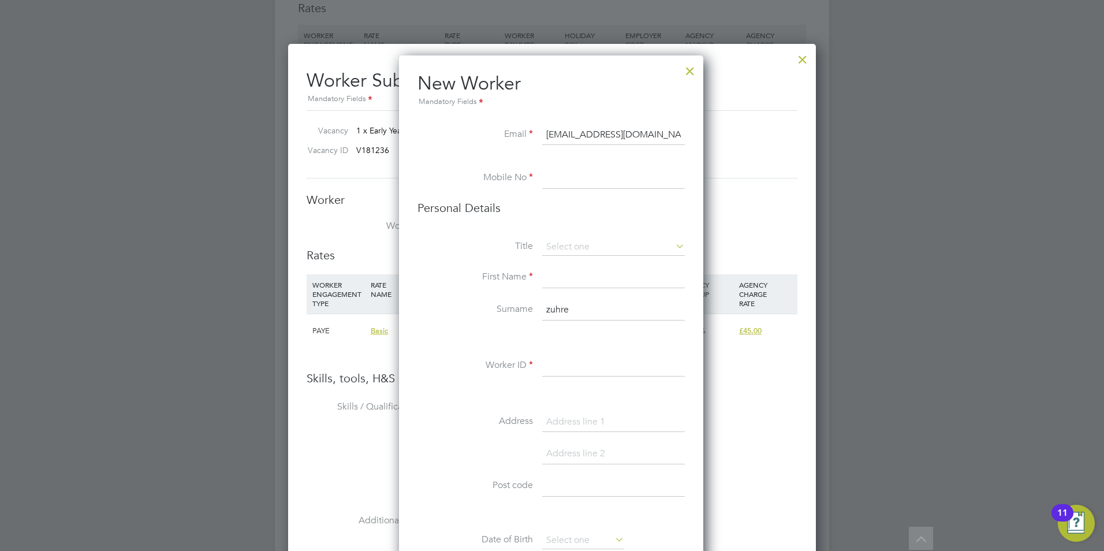
type input "zuhre.m@hotmail.com"
click at [556, 177] on input at bounding box center [613, 178] width 143 height 21
click at [557, 177] on input at bounding box center [613, 178] width 143 height 21
paste input "+44 7545864417"
type input "+44 7545864417"
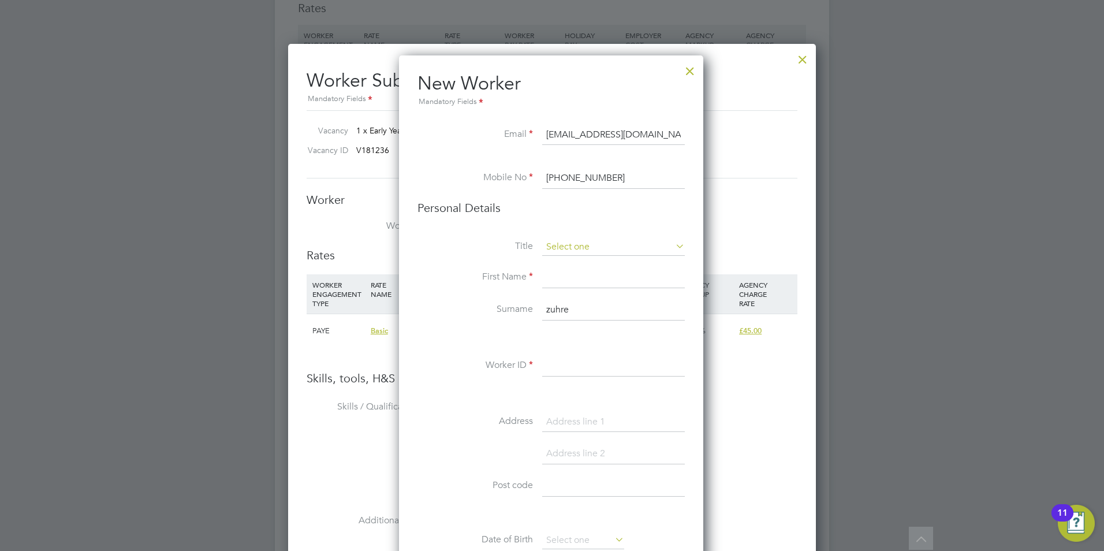
click at [612, 247] on input at bounding box center [613, 247] width 143 height 17
click at [490, 247] on label "Title" at bounding box center [475, 246] width 115 height 12
click at [590, 247] on input at bounding box center [613, 247] width 143 height 17
click at [566, 290] on li "Miss" at bounding box center [614, 293] width 144 height 15
type input "Miss"
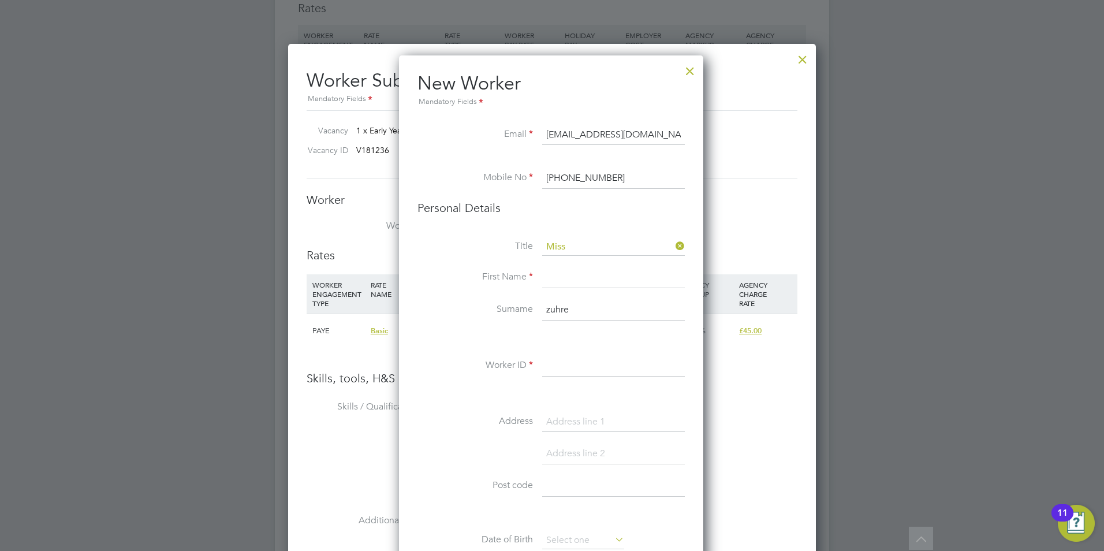
click at [565, 271] on input at bounding box center [613, 277] width 143 height 21
type input "Zuhre"
drag, startPoint x: 585, startPoint y: 311, endPoint x: 493, endPoint y: 317, distance: 92.0
click at [512, 314] on li "Surname zuhre" at bounding box center [551, 316] width 267 height 32
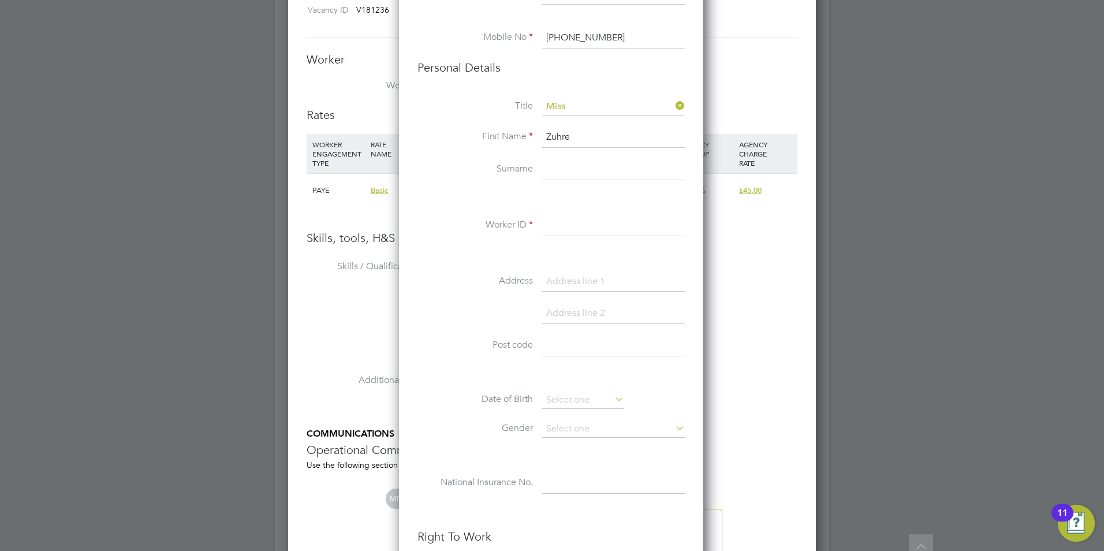
scroll to position [2079, 0]
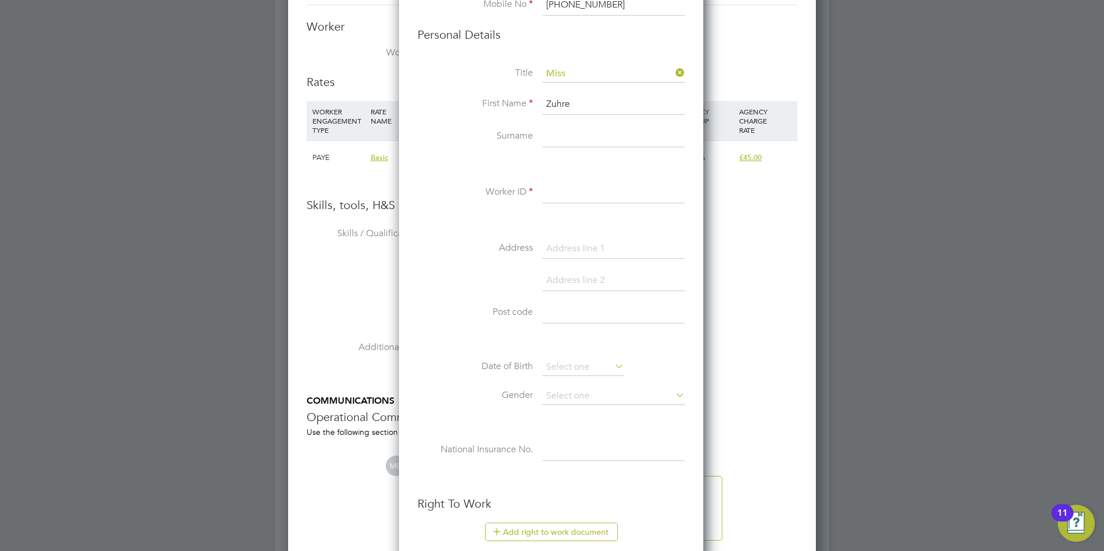
drag, startPoint x: 595, startPoint y: 193, endPoint x: 591, endPoint y: 179, distance: 14.3
click at [595, 193] on input at bounding box center [613, 192] width 143 height 21
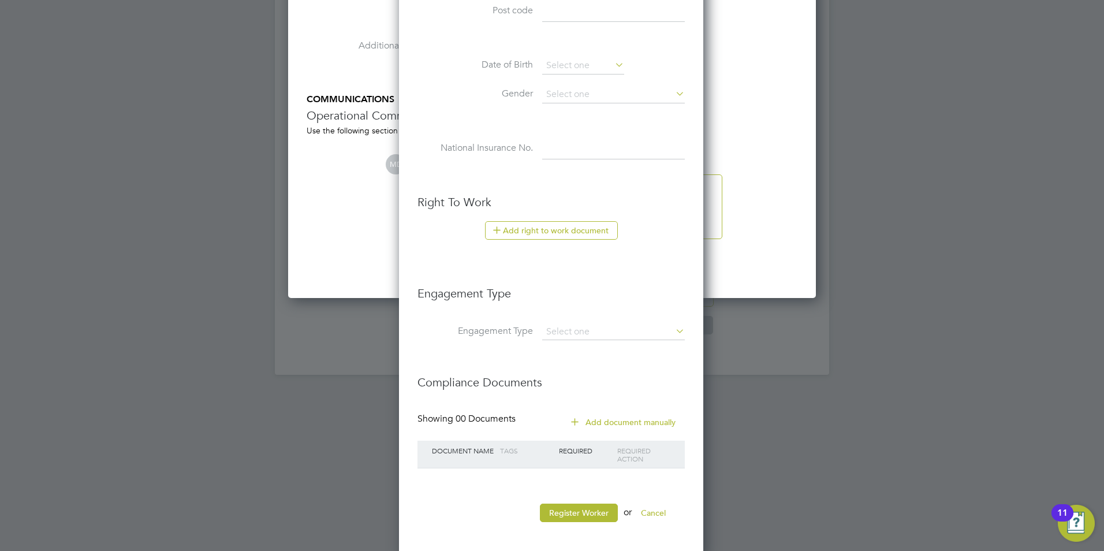
scroll to position [2386, 0]
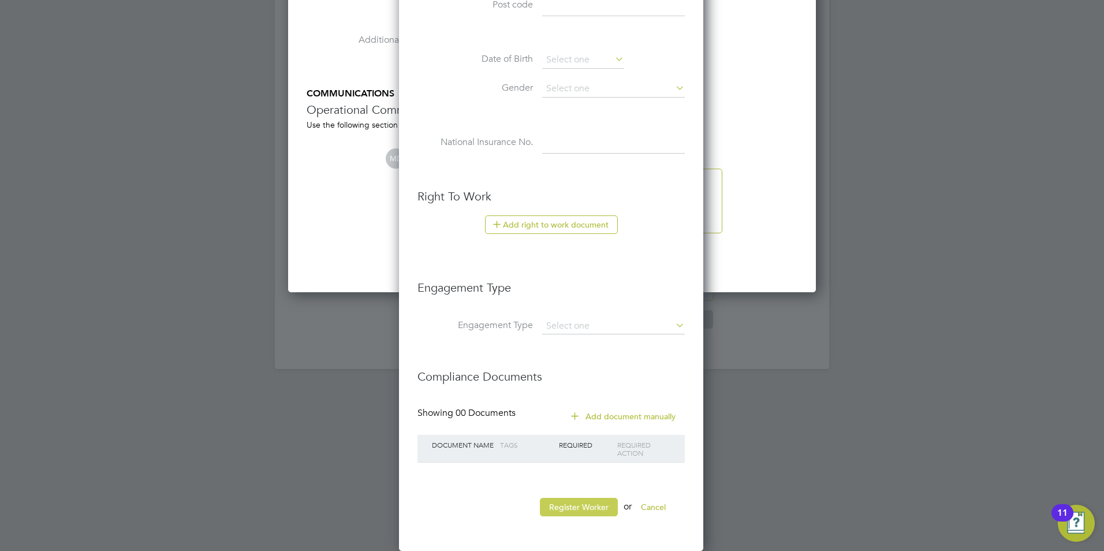
type input "219909"
click at [577, 507] on button "Register Worker" at bounding box center [579, 507] width 78 height 18
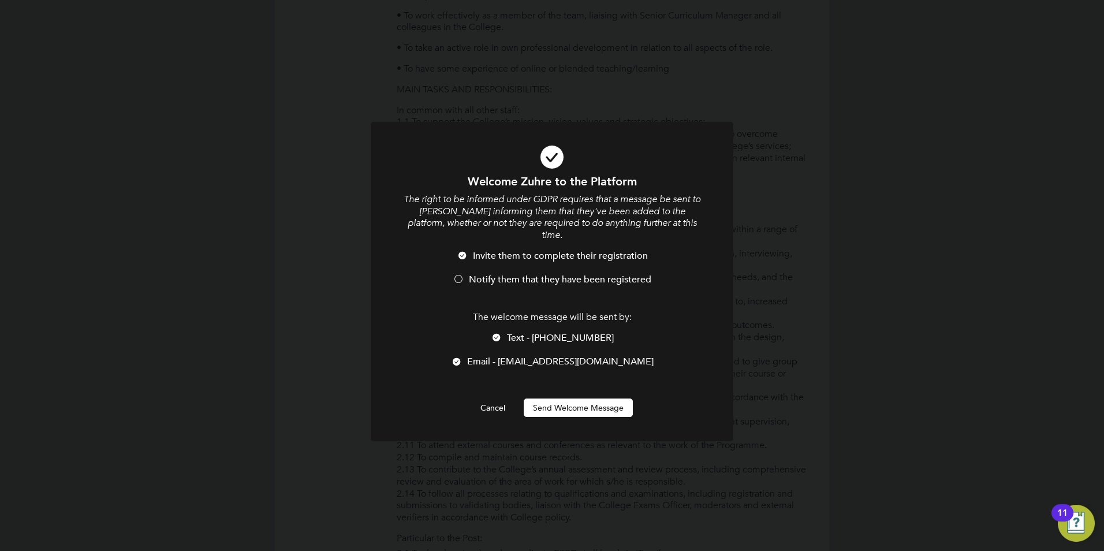
drag, startPoint x: 531, startPoint y: 262, endPoint x: 535, endPoint y: 274, distance: 12.8
click at [531, 274] on span "Notify them that they have been registered" at bounding box center [560, 280] width 182 height 12
click at [550, 398] on button "Send Welcome Message" at bounding box center [578, 407] width 109 height 18
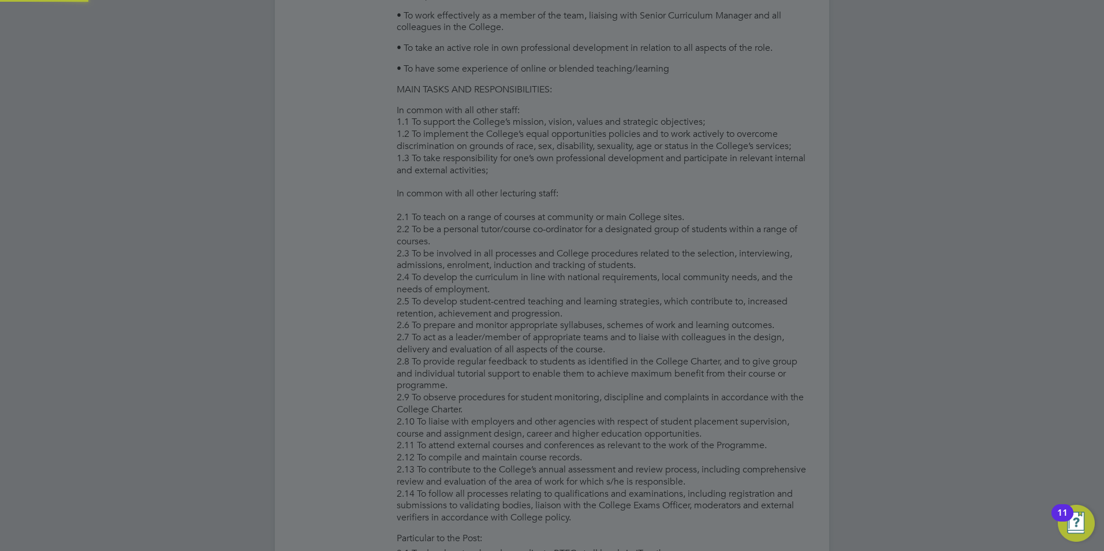
type input "Zuhre (219909)"
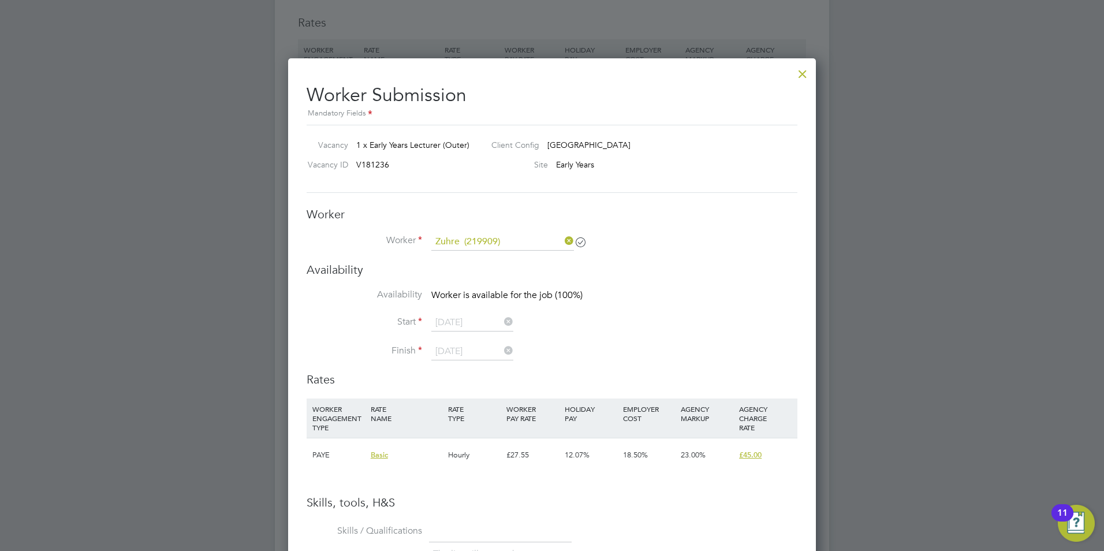
click at [805, 70] on div at bounding box center [802, 71] width 21 height 21
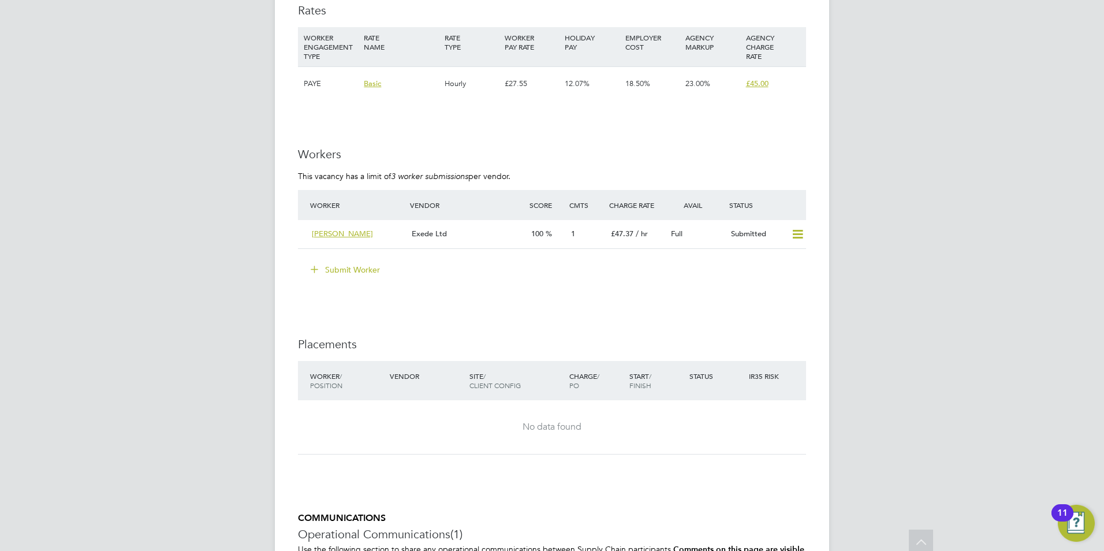
scroll to position [1906, 0]
click at [362, 268] on button "Submit Worker" at bounding box center [346, 267] width 87 height 18
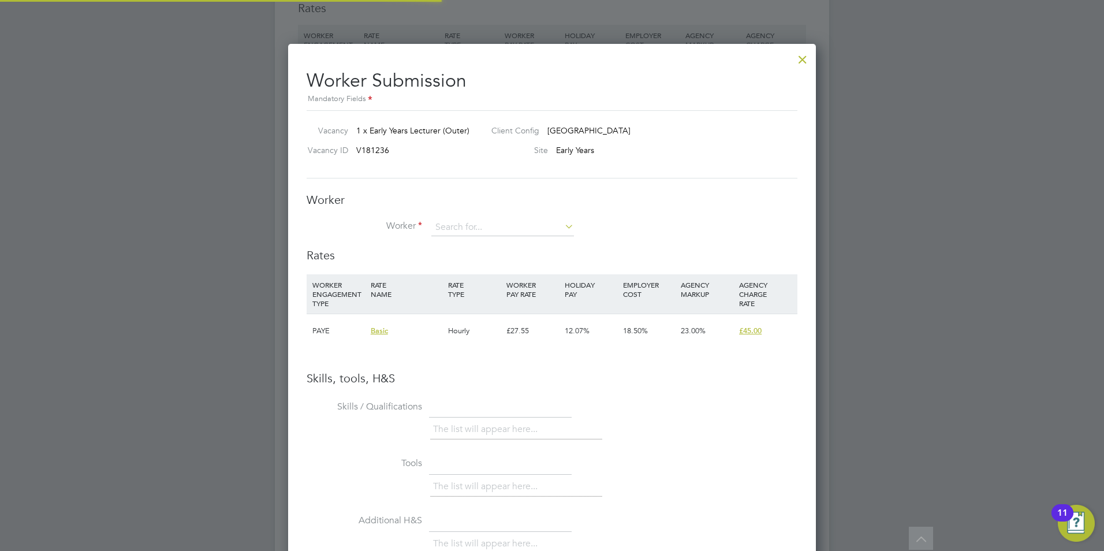
scroll to position [6, 6]
click at [487, 227] on input at bounding box center [502, 227] width 143 height 17
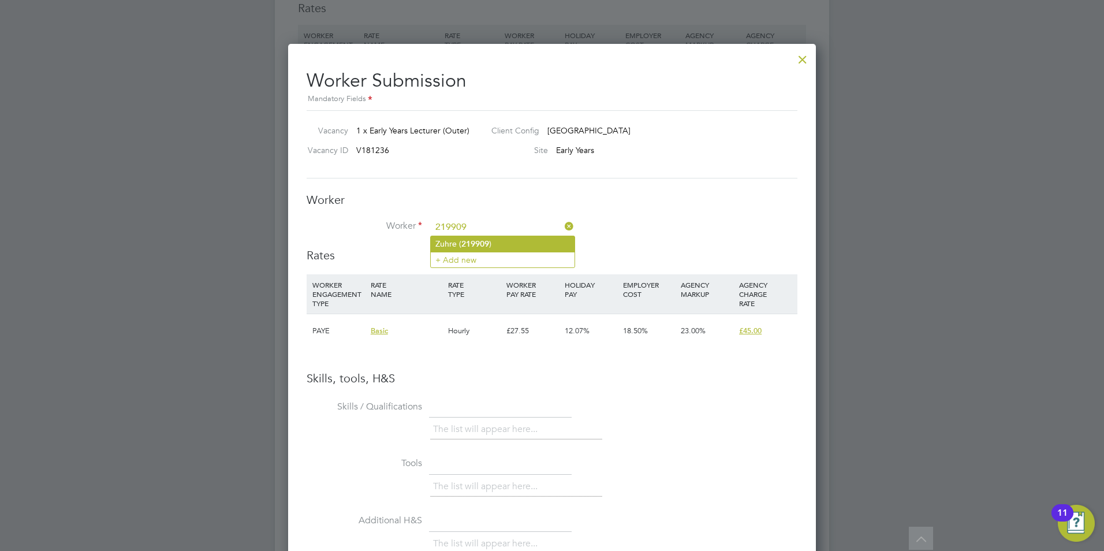
click at [489, 240] on b "219909" at bounding box center [475, 244] width 28 height 10
type input "Zuhre (219909)"
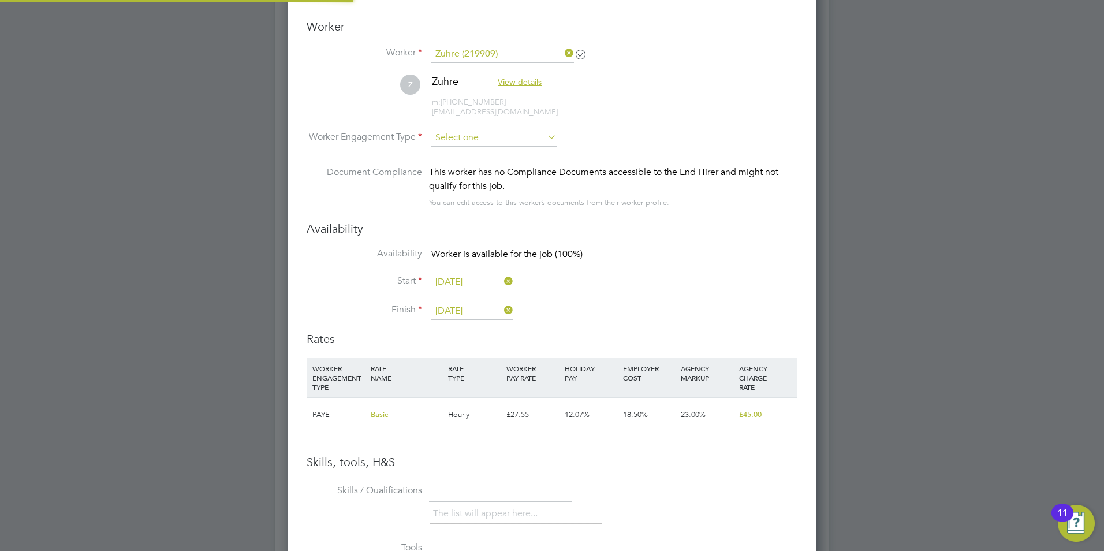
click at [481, 143] on input at bounding box center [493, 137] width 125 height 17
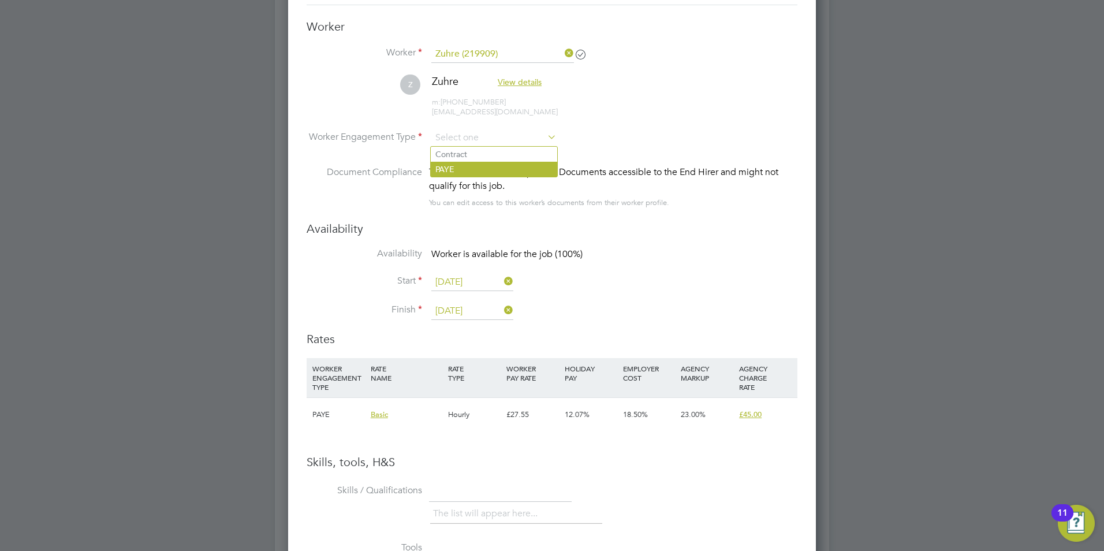
click at [472, 167] on li "PAYE" at bounding box center [494, 169] width 126 height 15
type input "PAYE"
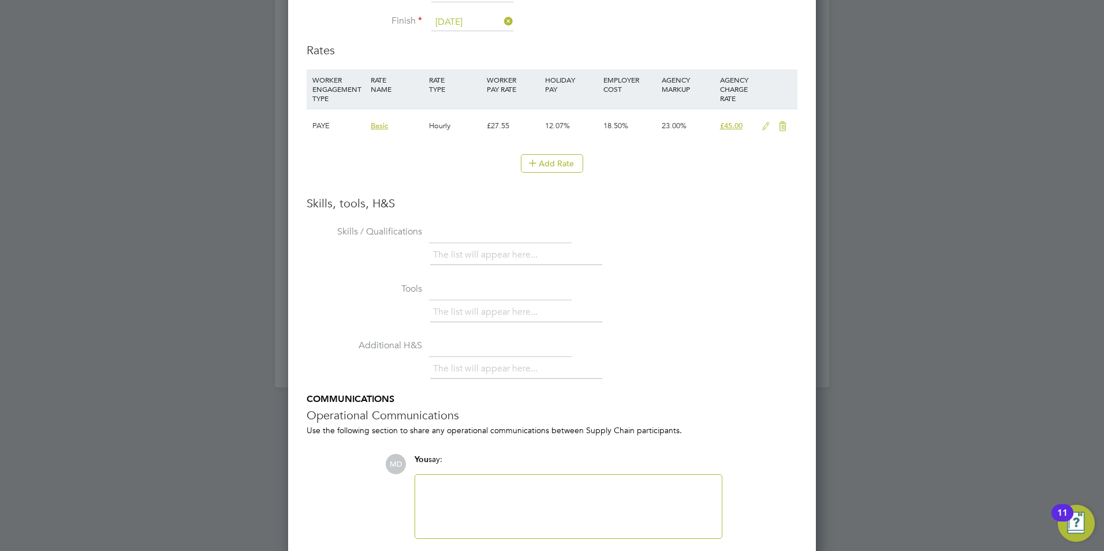
click at [766, 126] on icon at bounding box center [766, 126] width 14 height 9
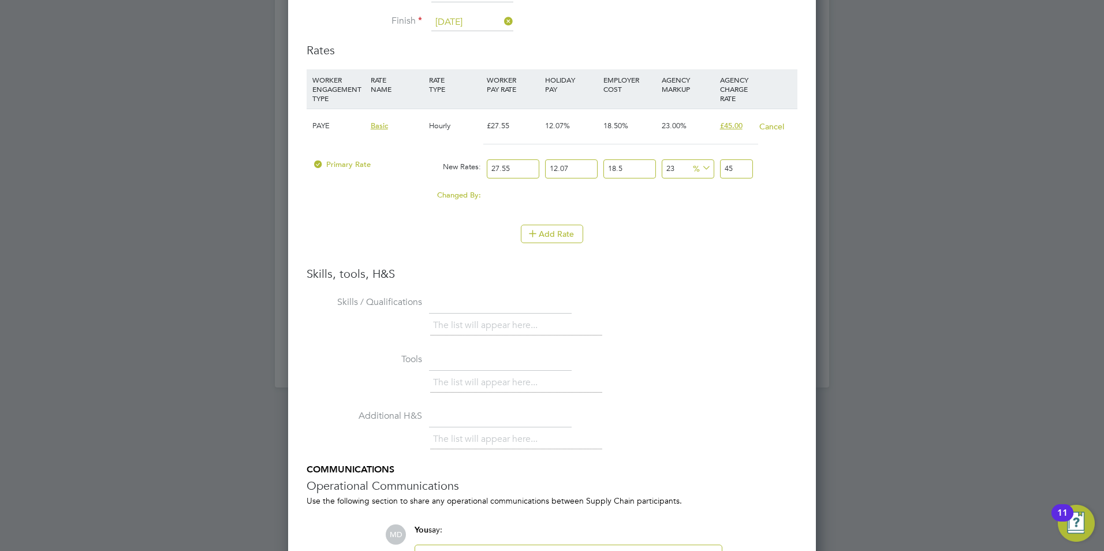
drag, startPoint x: 520, startPoint y: 170, endPoint x: 484, endPoint y: 169, distance: 35.8
click at [484, 169] on div "27.55" at bounding box center [513, 169] width 58 height 31
type input "2"
type input "3.26695257"
type input "29"
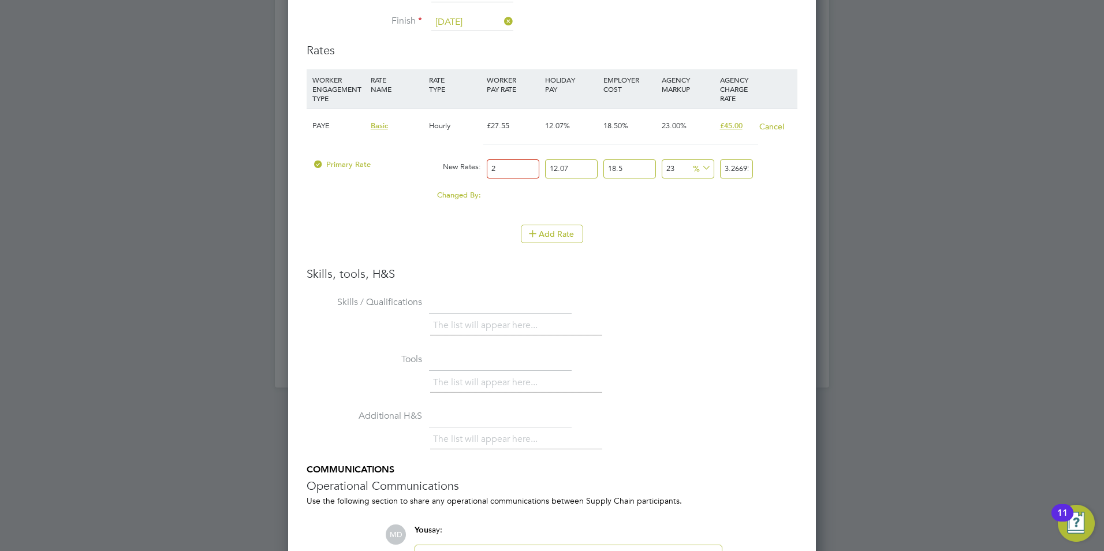
type input "47.370812265"
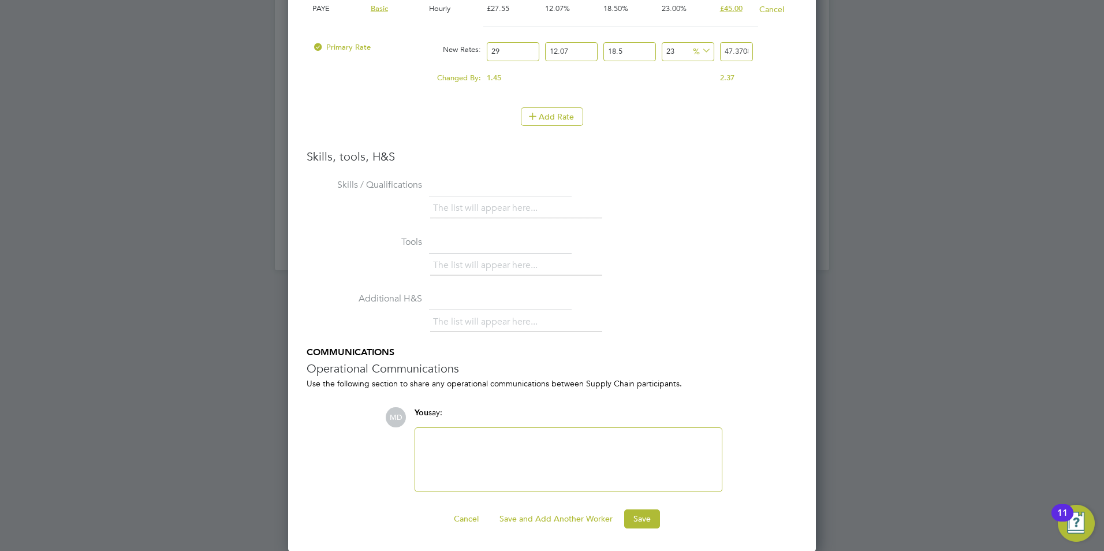
type input "29"
click at [679, 329] on div "The list will appear here..." at bounding box center [613, 323] width 367 height 23
click at [632, 520] on button "Save" at bounding box center [642, 518] width 36 height 18
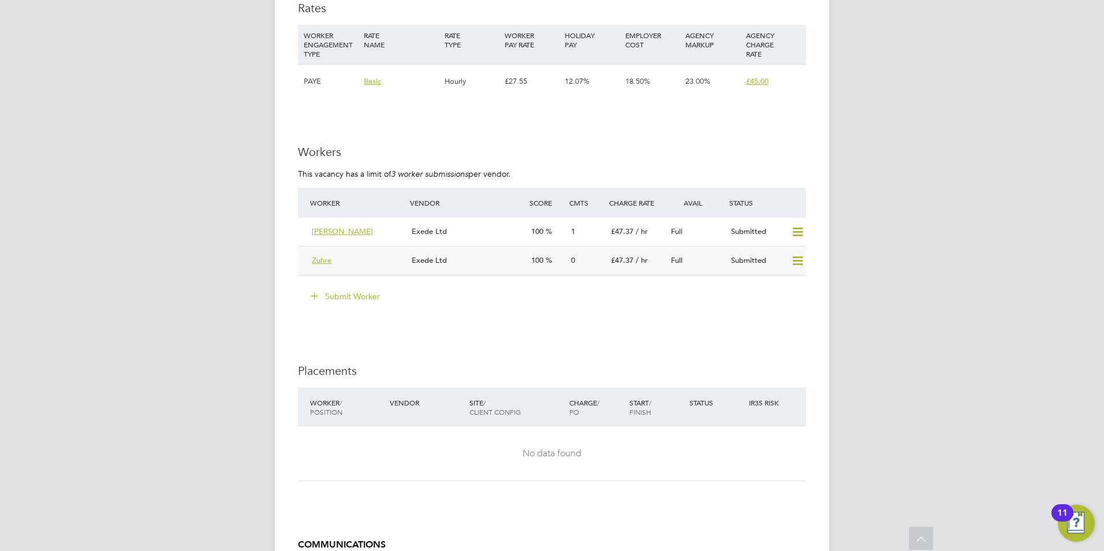
click at [390, 262] on div "Zuhre" at bounding box center [357, 260] width 100 height 19
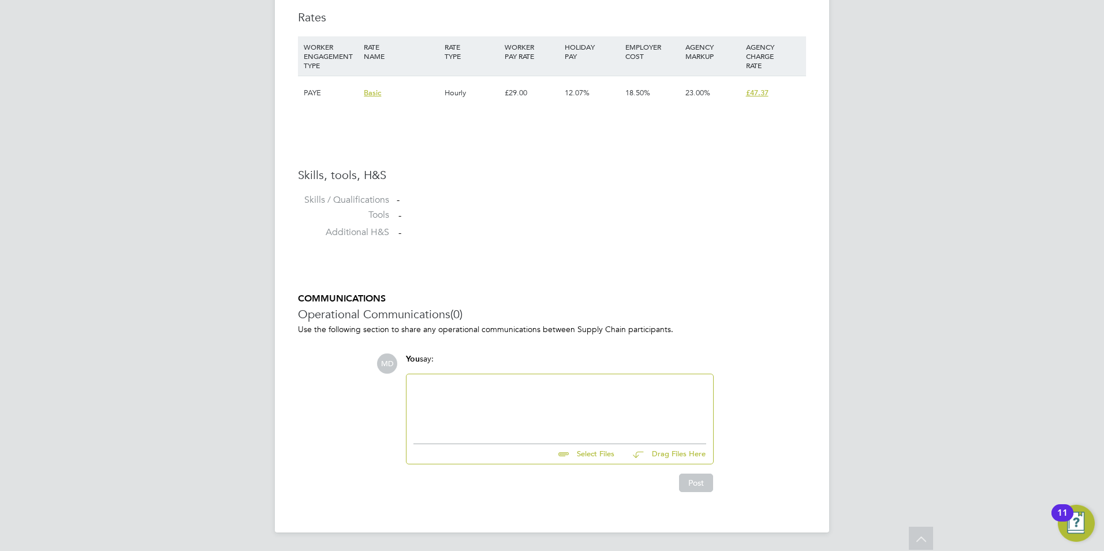
click at [437, 386] on div at bounding box center [559, 406] width 293 height 50
click at [419, 394] on div at bounding box center [559, 397] width 293 height 10
click at [412, 428] on div "Key Qualifications: AET CAVA L3 Childcare Operational Management" at bounding box center [560, 406] width 307 height 66
click at [413, 426] on div "Operational Management" at bounding box center [559, 427] width 293 height 10
click at [582, 425] on div "L5 Operational Management" at bounding box center [559, 427] width 293 height 10
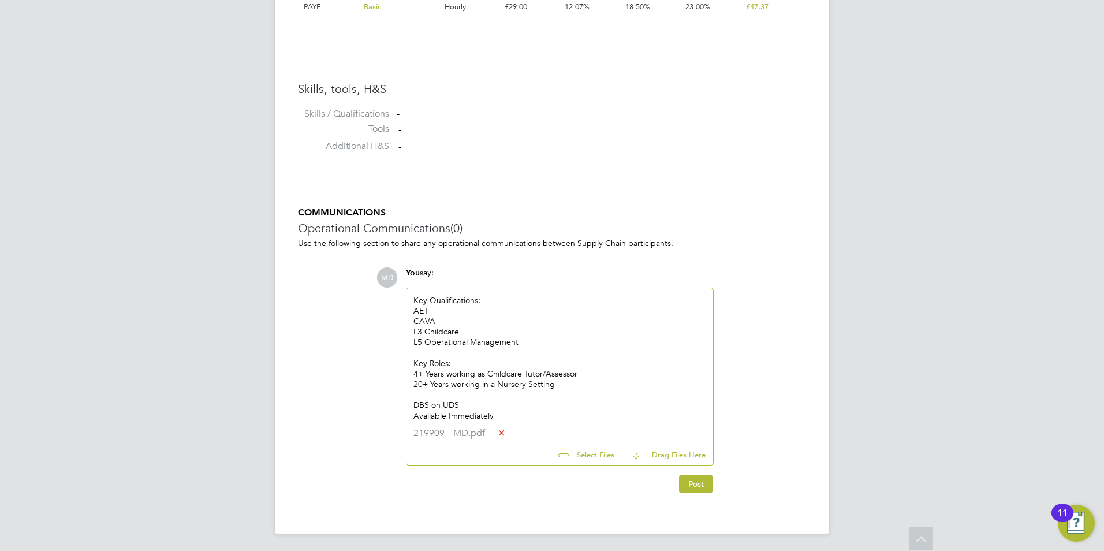
scroll to position [874, 0]
click at [702, 480] on button "Post" at bounding box center [696, 483] width 34 height 18
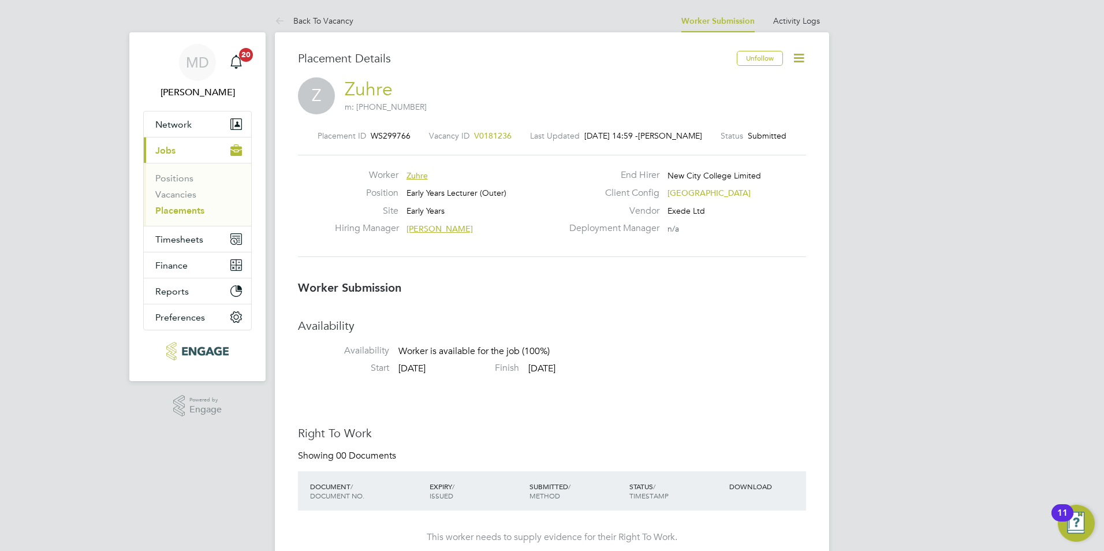
scroll to position [18, 228]
click at [176, 196] on link "Vacancies" at bounding box center [175, 194] width 41 height 11
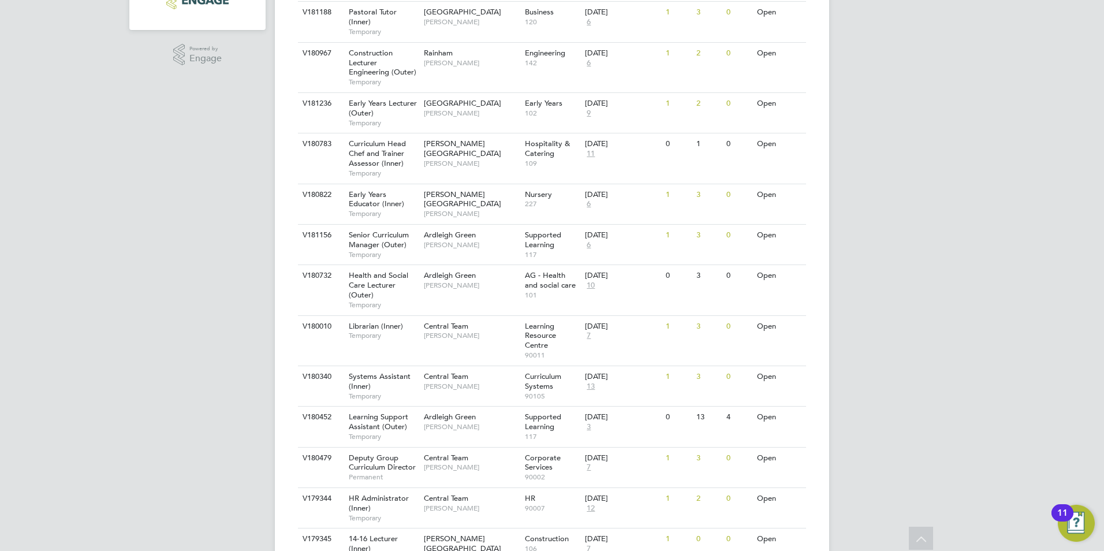
scroll to position [81, 0]
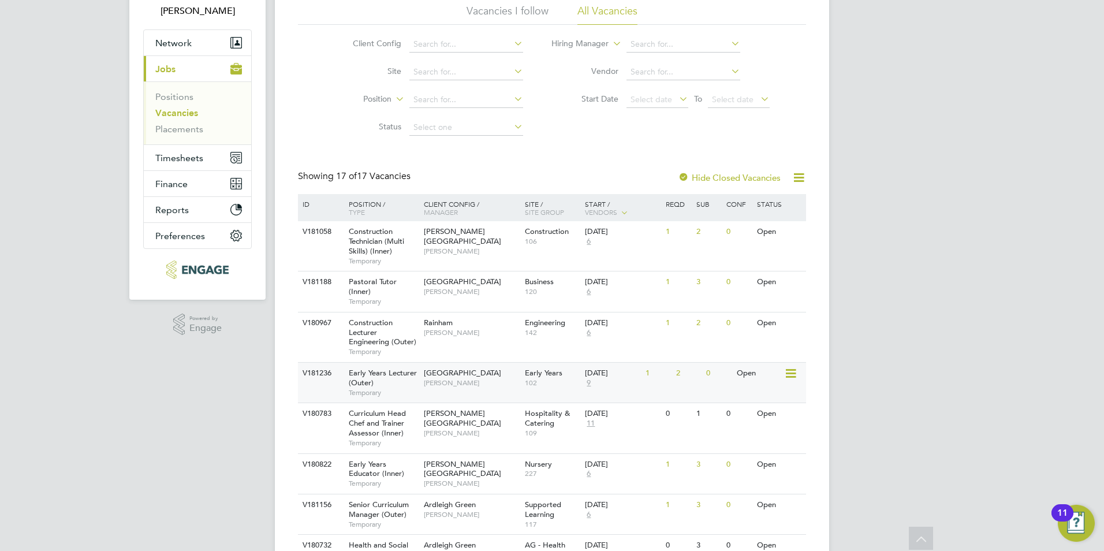
click at [404, 386] on div "Early Years Lecturer (Outer) Temporary" at bounding box center [380, 383] width 81 height 40
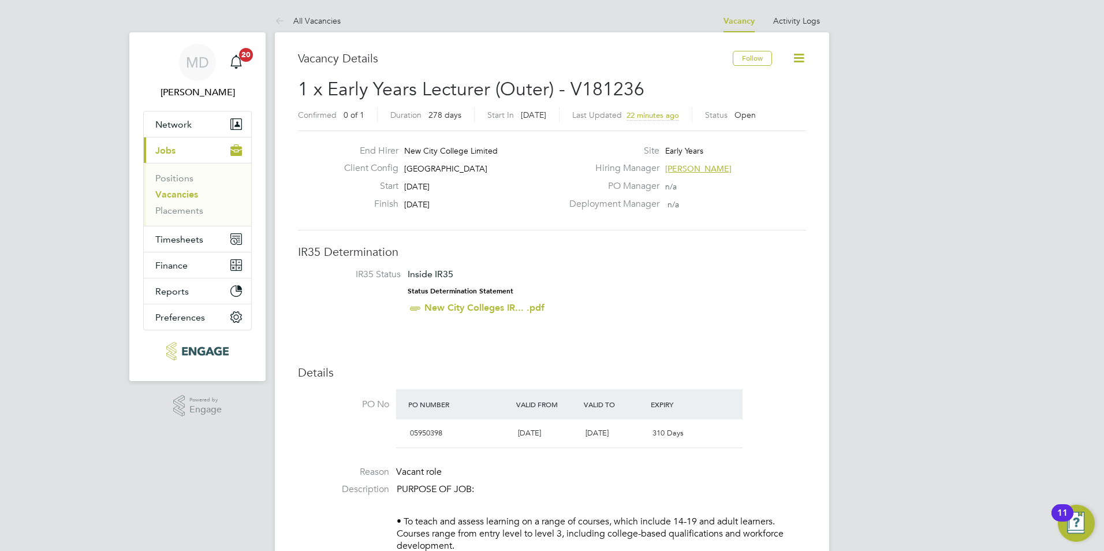
click at [179, 195] on link "Vacancies" at bounding box center [176, 194] width 43 height 11
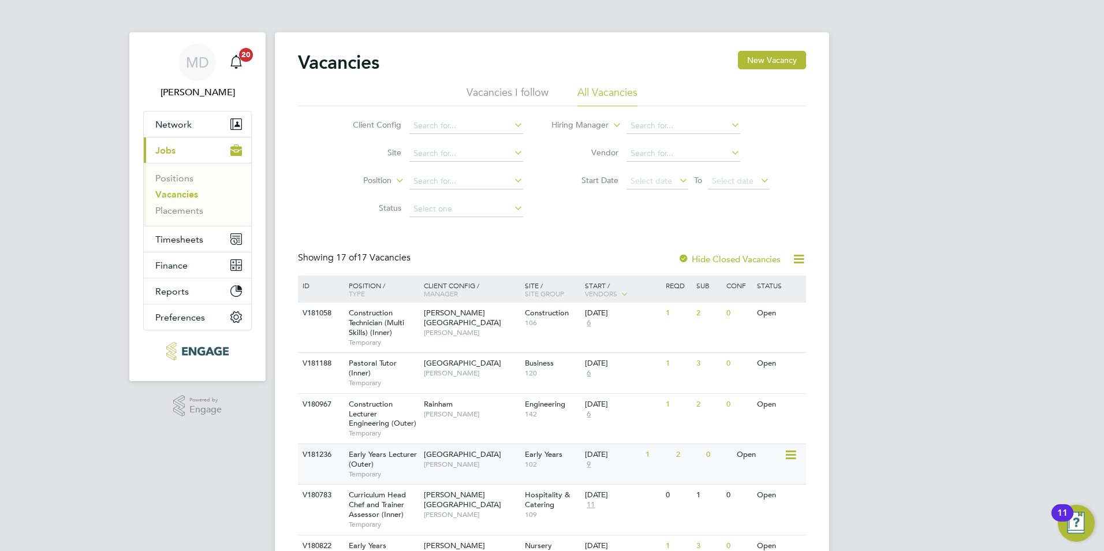
click at [490, 463] on span "[PERSON_NAME]" at bounding box center [471, 464] width 95 height 9
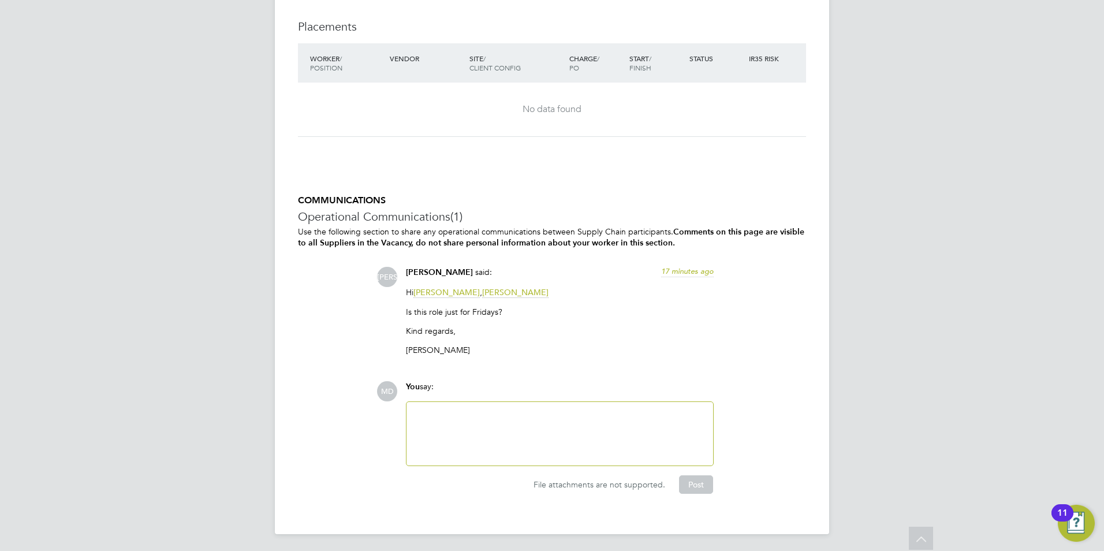
scroll to position [1730, 0]
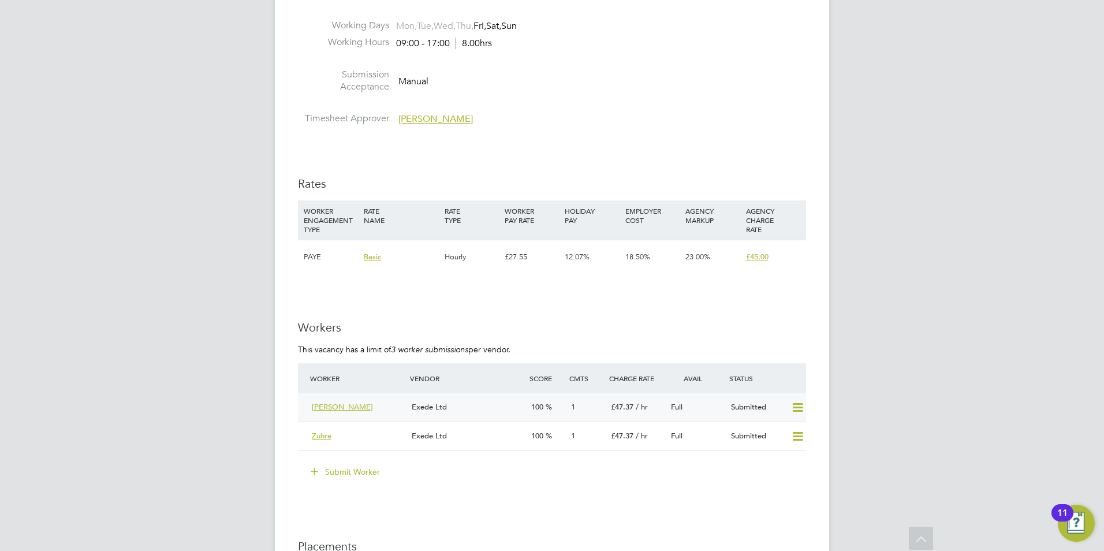
click at [513, 403] on div "Exede Ltd" at bounding box center [467, 407] width 120 height 19
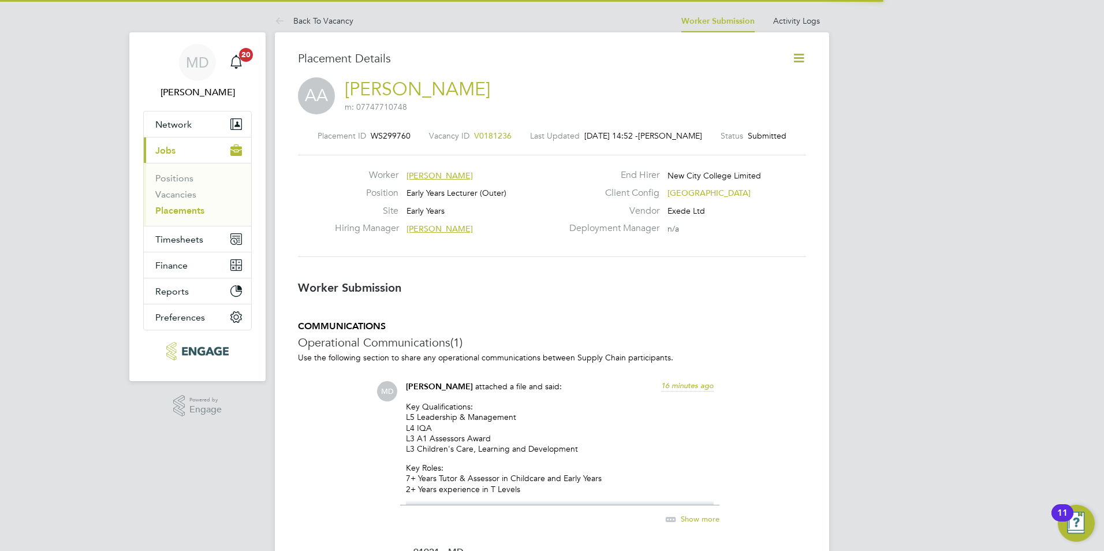
scroll to position [18, 228]
